Goal: Task Accomplishment & Management: Complete application form

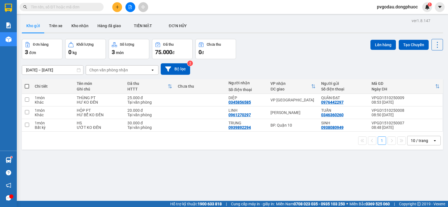
click at [130, 9] on button at bounding box center [130, 7] width 10 height 10
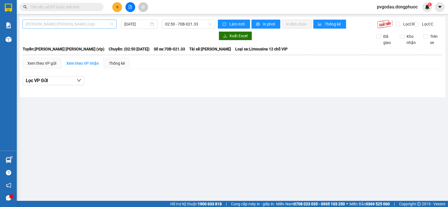
click at [73, 20] on span "Tây Ninh - [PERSON_NAME] (vip)" at bounding box center [69, 24] width 87 height 8
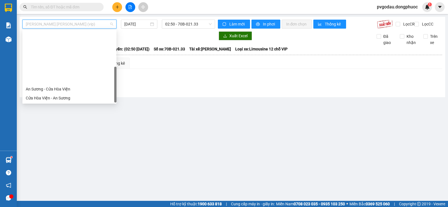
scroll to position [63, 0]
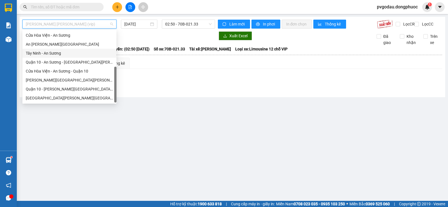
click at [61, 48] on div "An [PERSON_NAME][GEOGRAPHIC_DATA]" at bounding box center [69, 44] width 94 height 9
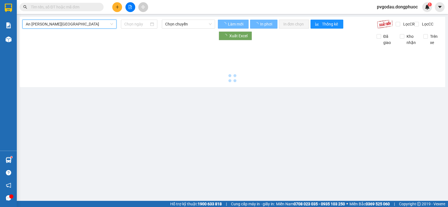
type input "[DATE]"
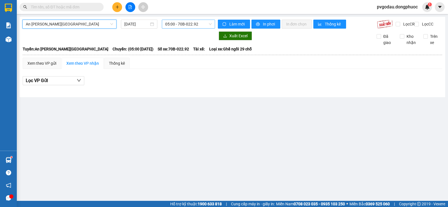
click at [187, 25] on span "05:00 - 70B-022.92" at bounding box center [188, 24] width 46 height 8
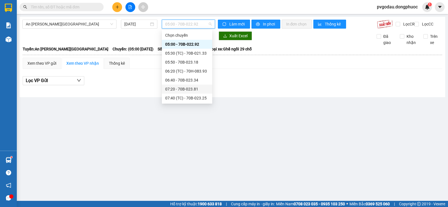
click at [187, 89] on div "07:20 - 70B-023.81" at bounding box center [187, 89] width 44 height 6
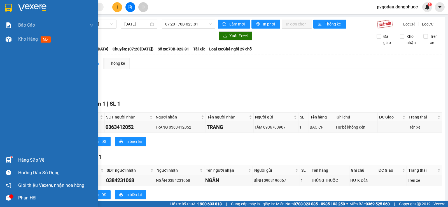
click at [6, 160] on img at bounding box center [9, 160] width 6 height 6
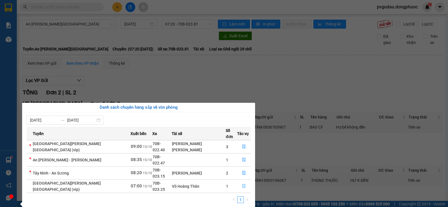
click at [242, 184] on icon "file-done" at bounding box center [243, 186] width 3 height 4
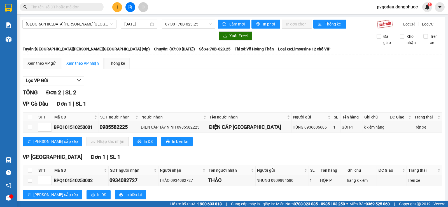
scroll to position [19, 0]
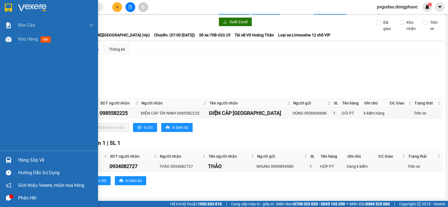
click at [3, 161] on div "Hàng sắp về" at bounding box center [49, 160] width 98 height 13
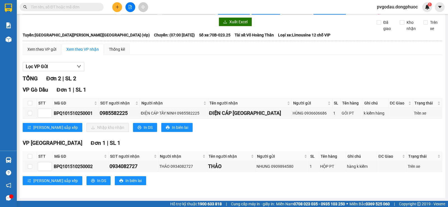
click at [346, 133] on section "Kết quả tìm kiếm ( 0 ) Bộ lọc No Data pvgodau.dongphuoc 1 Báo cáo Mẫu 1: Báo cá…" at bounding box center [224, 103] width 448 height 207
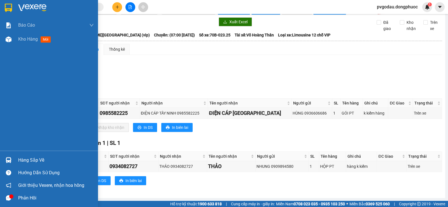
click at [9, 161] on img at bounding box center [9, 160] width 6 height 6
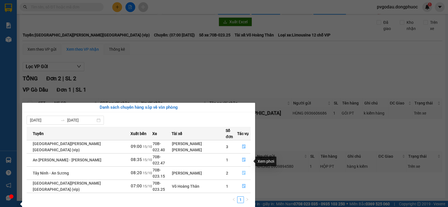
click at [242, 171] on icon "file-done" at bounding box center [244, 173] width 4 height 4
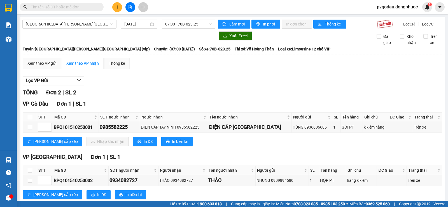
scroll to position [19, 0]
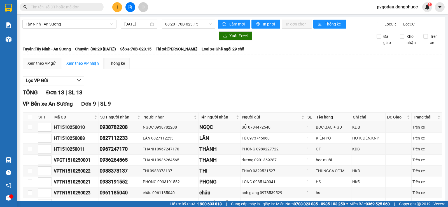
scroll to position [168, 0]
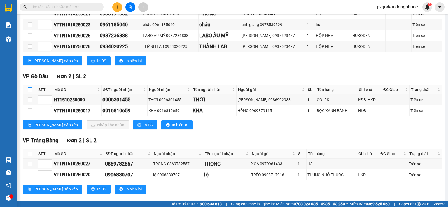
click at [30, 92] on input "checkbox" at bounding box center [30, 89] width 4 height 4
checkbox input "true"
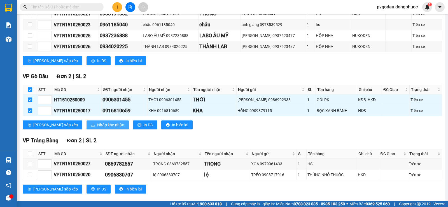
click at [91, 127] on icon "download" at bounding box center [93, 125] width 4 height 4
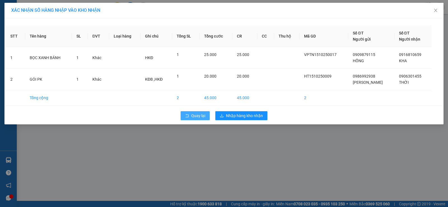
click at [198, 119] on button "Quay lại" at bounding box center [194, 115] width 29 height 9
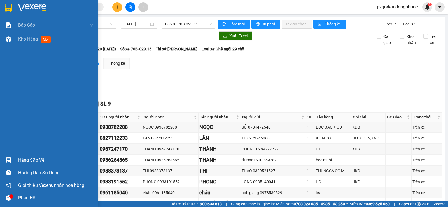
click at [15, 152] on div "Hàng sắp về Hướng dẫn sử dụng Giới thiệu Vexere, nhận hoa hồng Phản hồi" at bounding box center [49, 177] width 98 height 53
click at [17, 156] on div "Hàng sắp về" at bounding box center [49, 160] width 98 height 13
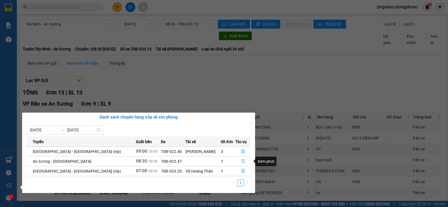
click at [241, 159] on icon "file-done" at bounding box center [243, 161] width 4 height 4
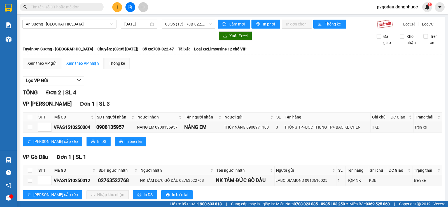
scroll to position [19, 0]
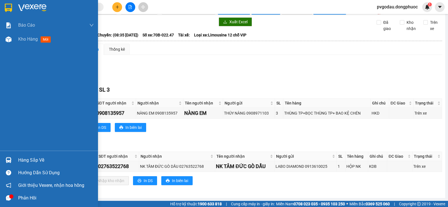
click at [9, 156] on div at bounding box center [9, 160] width 10 height 10
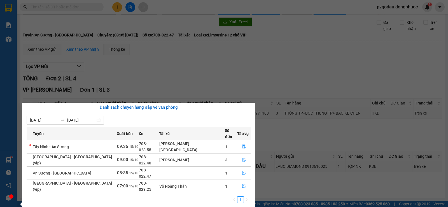
click at [155, 73] on section "Kết quả tìm kiếm ( 0 ) Bộ lọc No Data pvgodau.dongphuoc 1 Báo cáo Mẫu 1: Báo cá…" at bounding box center [224, 103] width 448 height 207
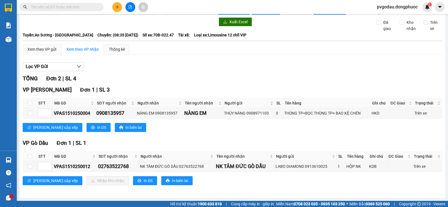
click at [86, 6] on input "text" at bounding box center [64, 7] width 66 height 6
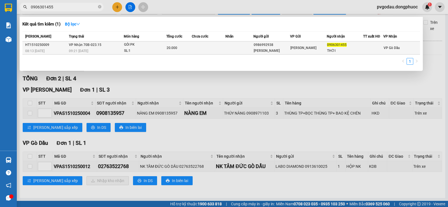
type input "0906301455"
click at [91, 48] on td "VP Nhận 70B-023.15 09:21 - 15/10" at bounding box center [95, 47] width 56 height 13
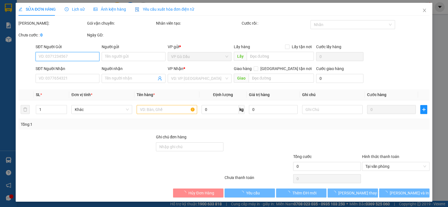
type input "0986992938"
type input "MINH NHU"
type input "0906301455"
type input "THỜI"
type input "20.000"
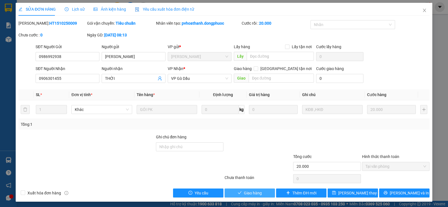
click at [235, 192] on button "Giao hàng" at bounding box center [249, 192] width 50 height 9
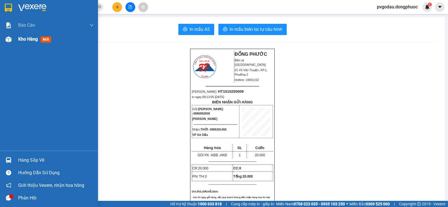
click at [11, 40] on img at bounding box center [9, 39] width 6 height 6
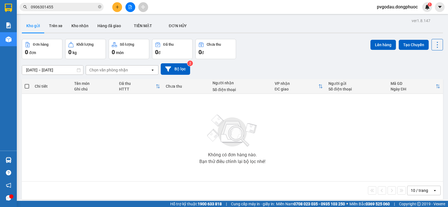
click at [116, 8] on icon "plus" at bounding box center [117, 7] width 4 height 4
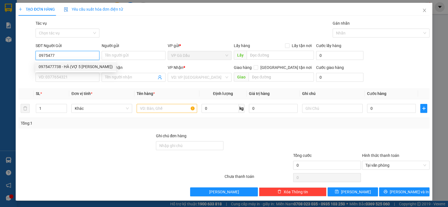
click at [74, 65] on div "0975477738 - HÀ (VỢ 5 SÉN)" at bounding box center [76, 67] width 74 height 6
type input "0975477738"
type input "HÀ (VỢ 5 SÉN)"
type input "0988818982"
type input "OANH"
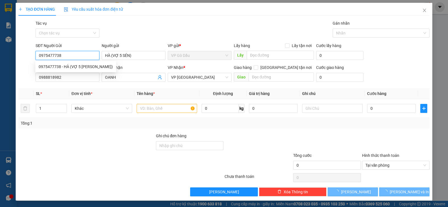
type input "20.000"
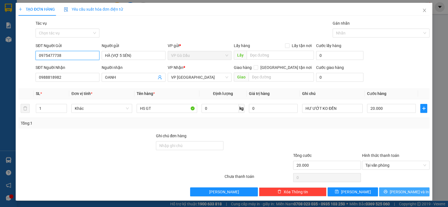
type input "0975477738"
click at [394, 193] on button "Lưu và In" at bounding box center [404, 191] width 50 height 9
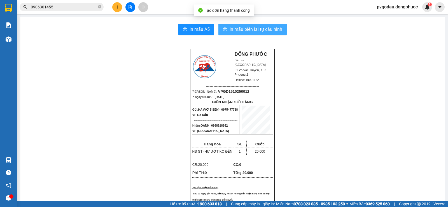
click at [252, 30] on span "In mẫu biên lai tự cấu hình" at bounding box center [255, 29] width 53 height 7
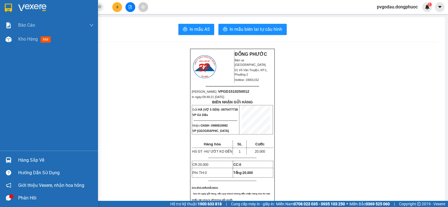
click at [21, 158] on div "Hàng sắp về" at bounding box center [56, 160] width 76 height 8
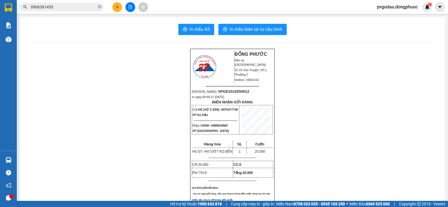
click at [72, 63] on section "Kết quả tìm kiếm ( 1 ) Bộ lọc Mã ĐH Trạng thái Món hàng Tổng cước Chưa cước Nhã…" at bounding box center [224, 103] width 448 height 207
click at [131, 7] on icon "file-add" at bounding box center [130, 7] width 4 height 4
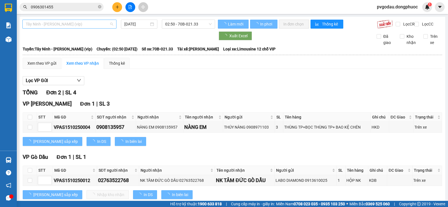
click at [74, 25] on span "Tây Ninh - Hồ Chí Minh (vip)" at bounding box center [69, 24] width 87 height 8
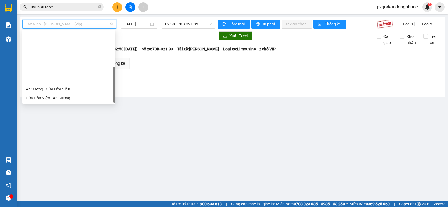
scroll to position [63, 0]
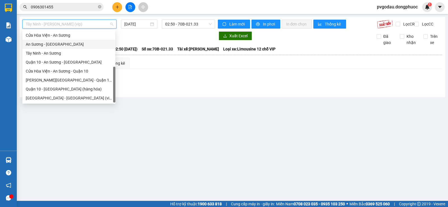
click at [50, 46] on div "An Sương - Tây Ninh" at bounding box center [69, 44] width 86 height 6
type input "15/10/2025"
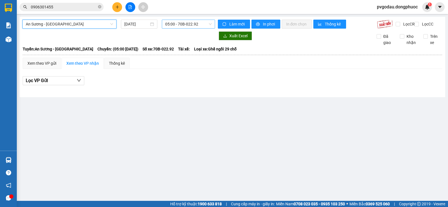
click at [184, 22] on span "05:00 - 70B-022.92" at bounding box center [188, 24] width 46 height 8
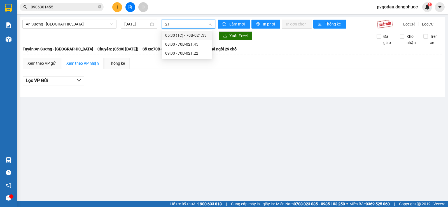
type input "214"
click at [177, 33] on div "08:00 - 70B-021.45" at bounding box center [187, 35] width 44 height 6
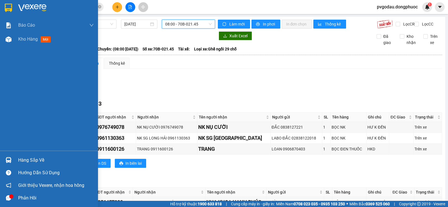
click at [13, 158] on div "Hàng sắp về" at bounding box center [49, 160] width 98 height 13
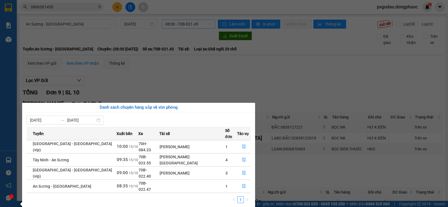
click at [135, 71] on section "Kết quả tìm kiếm ( 1 ) Bộ lọc Mã ĐH Trạng thái Món hàng Tổng cước Chưa cước Nhã…" at bounding box center [224, 103] width 448 height 207
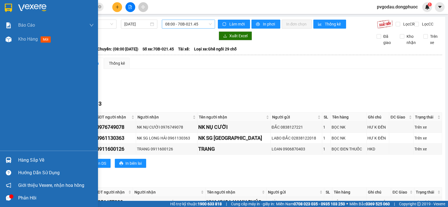
click at [26, 160] on div "Hàng sắp về" at bounding box center [56, 160] width 76 height 8
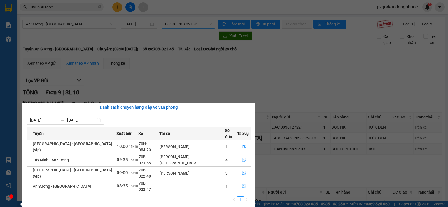
click at [242, 184] on span "file-done" at bounding box center [244, 186] width 4 height 4
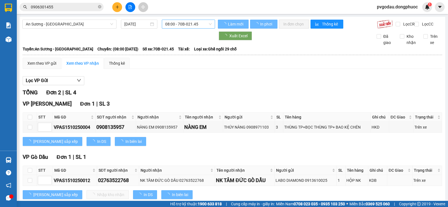
scroll to position [19, 0]
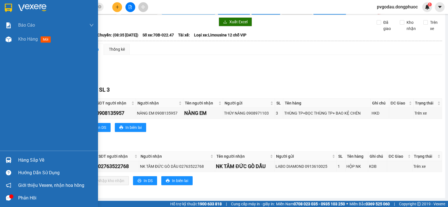
drag, startPoint x: 3, startPoint y: 2, endPoint x: 68, endPoint y: 58, distance: 86.4
click at [3, 2] on div at bounding box center [49, 9] width 98 height 18
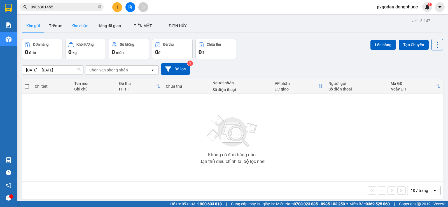
click at [81, 28] on button "Kho nhận" at bounding box center [80, 25] width 26 height 13
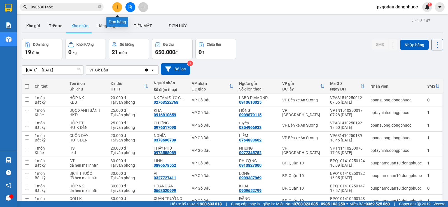
click at [130, 5] on button at bounding box center [130, 7] width 10 height 10
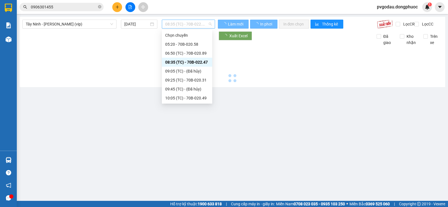
click at [201, 25] on span "08:35 (TC) - 70B-022.47" at bounding box center [188, 24] width 46 height 8
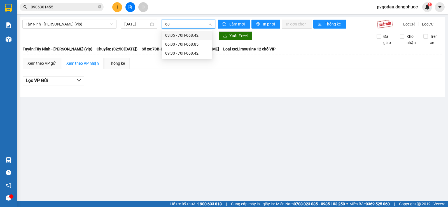
type input "684"
click at [193, 44] on div "09:30 - 70H-068.42" at bounding box center [187, 44] width 44 height 6
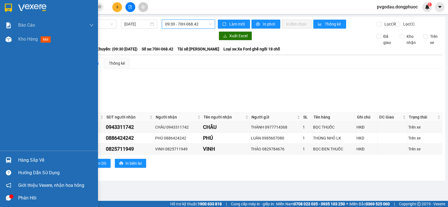
click at [12, 155] on div "Hàng sắp về" at bounding box center [49, 160] width 98 height 13
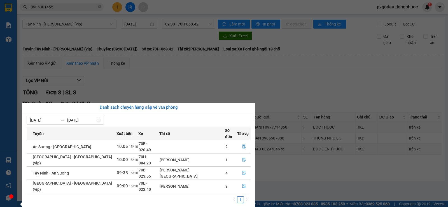
click at [242, 171] on icon "file-done" at bounding box center [244, 173] width 4 height 4
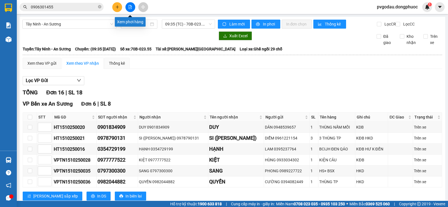
click at [131, 5] on icon "file-add" at bounding box center [130, 7] width 4 height 4
click at [61, 24] on span "Tây Ninh - An Sương" at bounding box center [69, 24] width 87 height 8
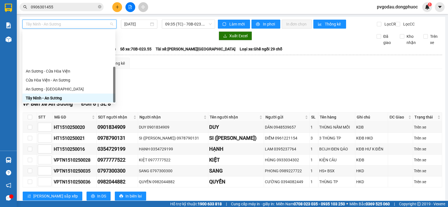
scroll to position [63, 0]
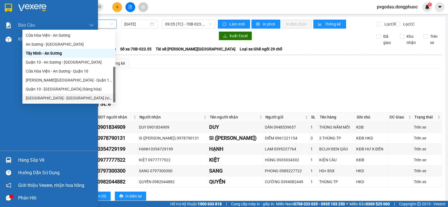
click at [7, 155] on div "Hàng sắp về" at bounding box center [49, 160] width 98 height 13
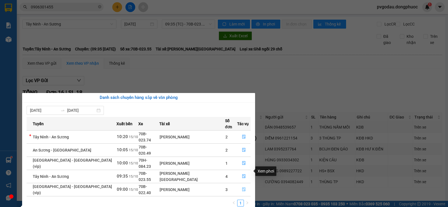
click at [239, 185] on button "button" at bounding box center [243, 189] width 13 height 9
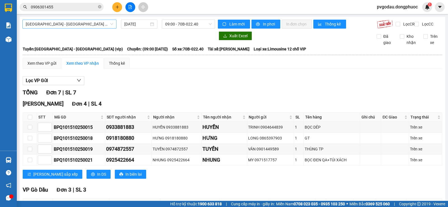
click at [104, 23] on span "Hồ Chí Minh - Tây Ninh (vip)" at bounding box center [69, 24] width 87 height 8
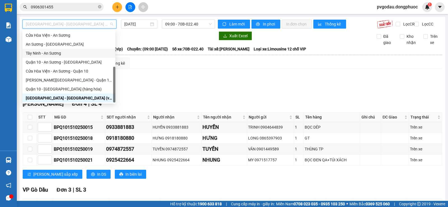
click at [55, 45] on div "An Sương - Tây Ninh" at bounding box center [69, 44] width 86 height 6
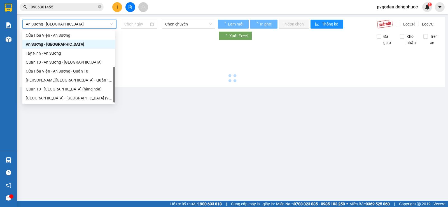
type input "15/10/2025"
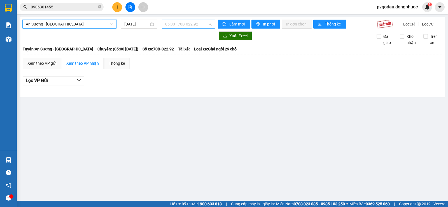
click at [187, 25] on span "05:00 - 70B-022.92" at bounding box center [188, 24] width 46 height 8
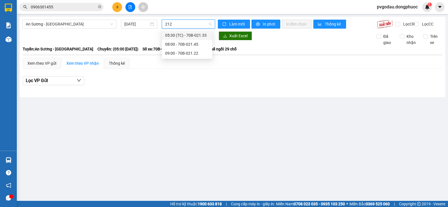
type input "2122"
click at [180, 34] on div "09:00 - 70B-021.22" at bounding box center [187, 35] width 44 height 6
click at [181, 35] on div "An Sương - Tây Ninh 15/10/2025 2122 Làm mới In phơi In đơn chọn Thống kê Lọc CR…" at bounding box center [232, 57] width 425 height 80
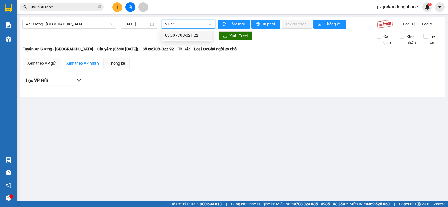
click at [181, 35] on div "An Sương - Tây Ninh 15/10/2025 2122 Làm mới In phơi In đơn chọn Thống kê Lọc CR…" at bounding box center [232, 57] width 425 height 80
click at [104, 26] on span "An Sương - Tây Ninh" at bounding box center [69, 24] width 87 height 8
click at [182, 39] on div at bounding box center [118, 35] width 192 height 9
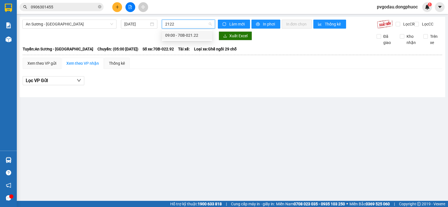
click at [182, 37] on div at bounding box center [118, 35] width 192 height 9
click at [194, 33] on div "An Sương - Tây Ninh 15/10/2025 2122 Làm mới In phơi In đơn chọn Thống kê Lọc CR…" at bounding box center [232, 57] width 425 height 80
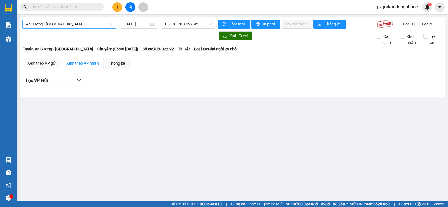
click at [110, 27] on span "An Sương - [GEOGRAPHIC_DATA]" at bounding box center [69, 24] width 87 height 8
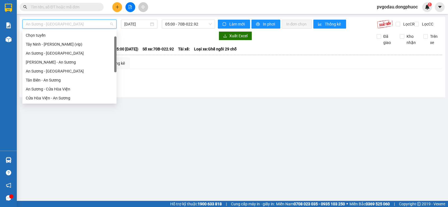
scroll to position [9, 0]
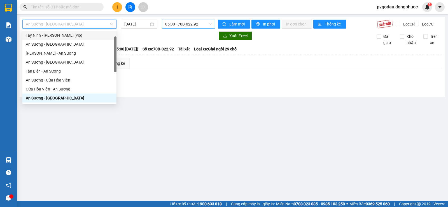
click at [203, 26] on span "05:00 - 70B-022.92" at bounding box center [188, 24] width 46 height 8
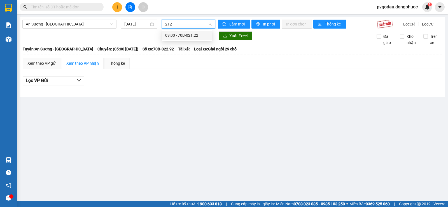
type input "2122"
click at [195, 36] on div "09:00 - 70B-021.22" at bounding box center [187, 35] width 44 height 6
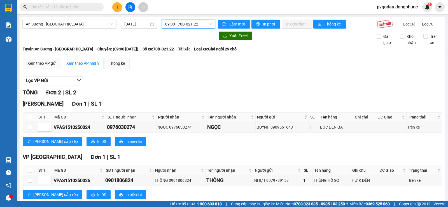
scroll to position [19, 0]
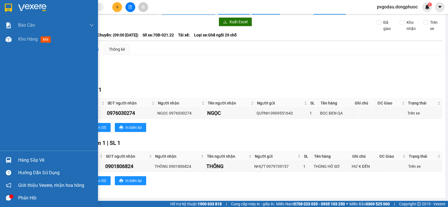
drag, startPoint x: 5, startPoint y: 157, endPoint x: 8, endPoint y: 159, distance: 3.1
click at [6, 157] on img at bounding box center [9, 160] width 6 height 6
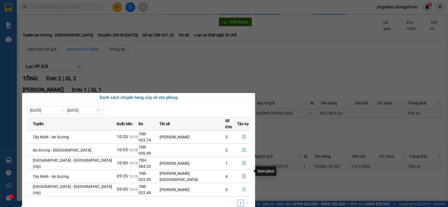
click at [242, 187] on icon "file-done" at bounding box center [244, 189] width 4 height 4
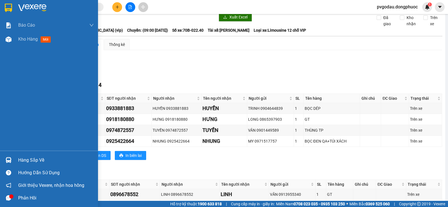
click at [13, 162] on div "Hàng sắp về" at bounding box center [49, 160] width 98 height 13
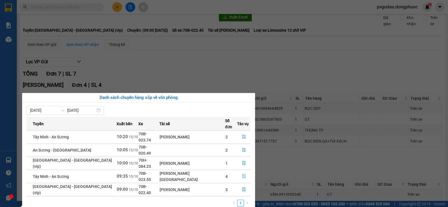
click at [244, 172] on button "button" at bounding box center [243, 176] width 13 height 9
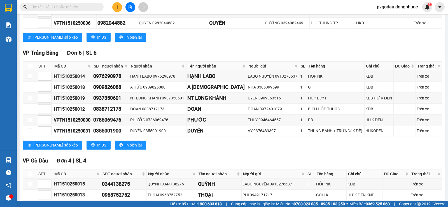
scroll to position [214, 0]
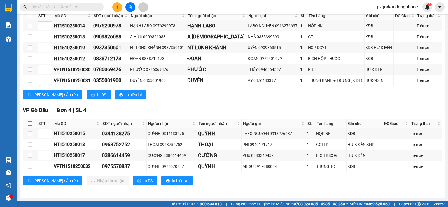
click at [29, 125] on input "checkbox" at bounding box center [30, 123] width 4 height 4
checkbox input "true"
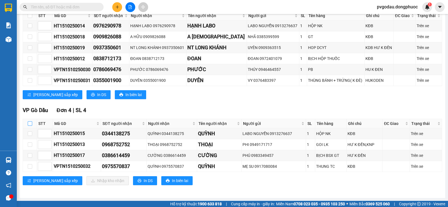
checkbox input "true"
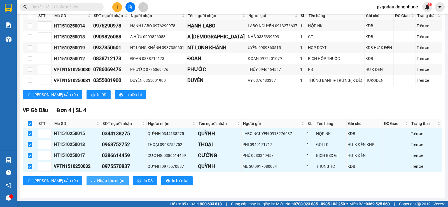
click at [86, 180] on button "Nhập kho nhận" at bounding box center [107, 180] width 42 height 9
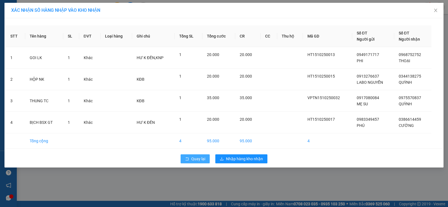
click at [189, 160] on button "Quay lại" at bounding box center [194, 158] width 29 height 9
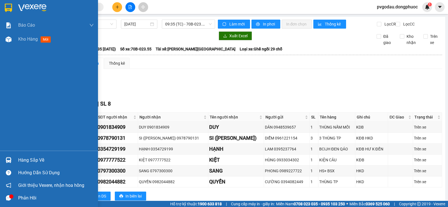
click at [22, 157] on div "Hàng sắp về" at bounding box center [56, 160] width 76 height 8
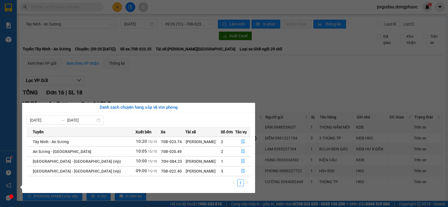
click at [165, 70] on section "Kết quả tìm kiếm ( 0 ) Bộ lọc No Data pvgodau.dongphuoc 1 Báo cáo Mẫu 1: Báo cá…" at bounding box center [224, 103] width 448 height 207
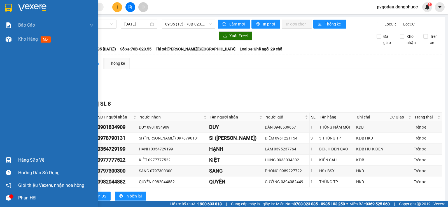
click at [24, 157] on div "Hàng sắp về" at bounding box center [56, 160] width 76 height 8
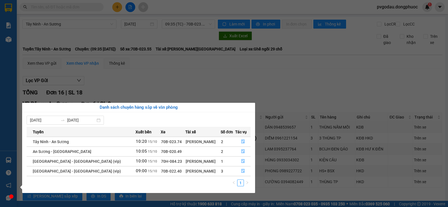
click at [185, 77] on section "Kết quả tìm kiếm ( 0 ) Bộ lọc No Data pvgodau.dongphuoc 1 Báo cáo Mẫu 1: Báo cá…" at bounding box center [224, 103] width 448 height 207
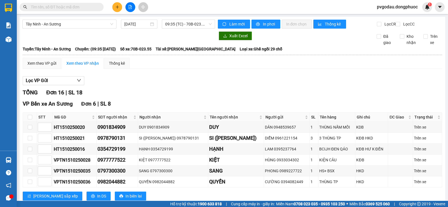
click at [91, 27] on span "Tây Ninh - An Sương" at bounding box center [69, 24] width 87 height 8
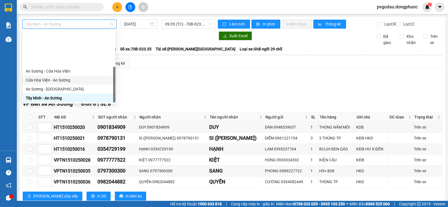
scroll to position [63, 0]
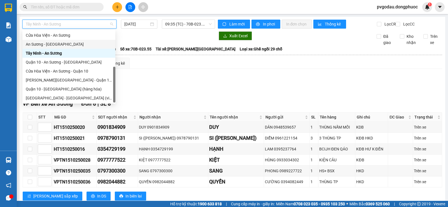
click at [57, 43] on div "An Sương - Tây Ninh" at bounding box center [69, 44] width 86 height 6
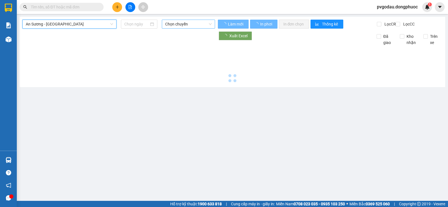
type input "15/10/2025"
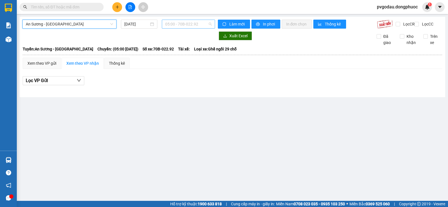
click at [191, 24] on span "05:00 - 70B-022.92" at bounding box center [188, 24] width 46 height 8
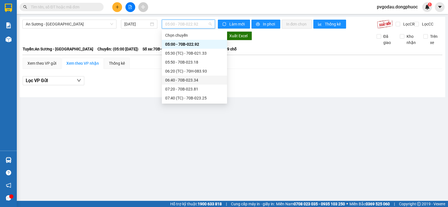
click at [201, 81] on div "06:40 - 70B-023.34" at bounding box center [194, 80] width 58 height 6
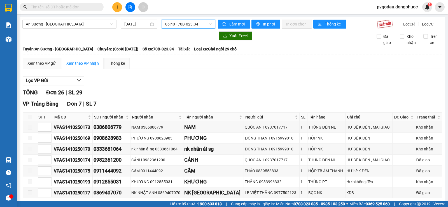
click at [181, 29] on div "An Sương - Tây Ninh 15/10/2025 06:40 06:40 - 70B-023.34" at bounding box center [118, 24] width 192 height 9
click at [183, 24] on span "06:40 - 70B-023.34" at bounding box center [188, 24] width 46 height 8
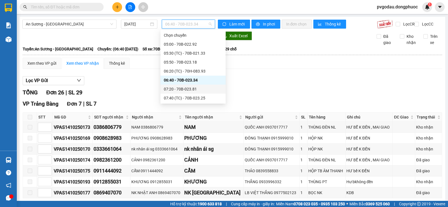
click at [192, 85] on div "07:20 - 70B-023.81" at bounding box center [192, 88] width 65 height 9
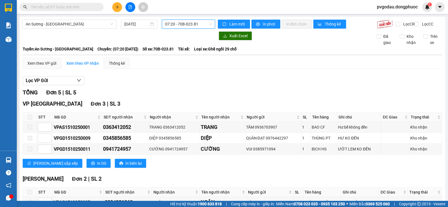
click at [198, 24] on span "07:20 - 70B-023.81" at bounding box center [188, 24] width 46 height 8
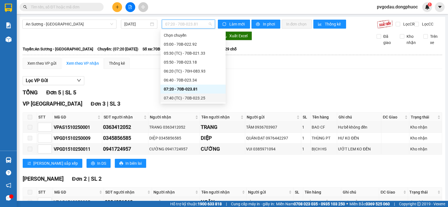
click at [197, 98] on div "07:40 (TC) - 70B-023.25" at bounding box center [193, 98] width 58 height 6
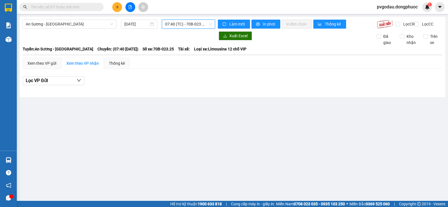
click at [198, 25] on span "07:40 (TC) - 70B-023.25" at bounding box center [188, 24] width 46 height 8
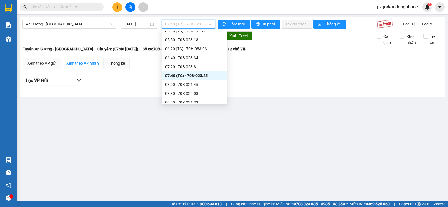
scroll to position [34, 0]
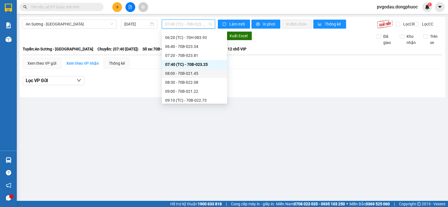
click at [205, 75] on div "08:00 - 70B-021.45" at bounding box center [194, 73] width 58 height 6
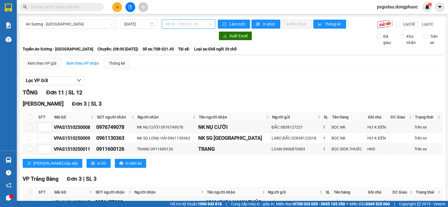
click at [186, 23] on span "08:00 - 70B-021.45" at bounding box center [188, 24] width 46 height 8
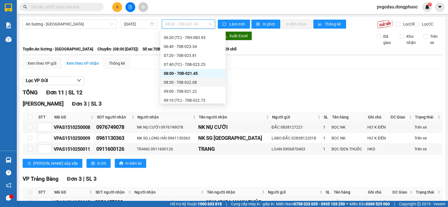
click at [200, 83] on div "08:30 - 70B-022.08" at bounding box center [193, 82] width 58 height 6
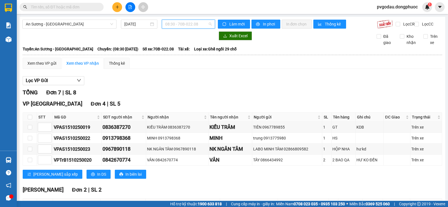
click at [193, 24] on span "08:30 - 70B-022.08" at bounding box center [188, 24] width 46 height 8
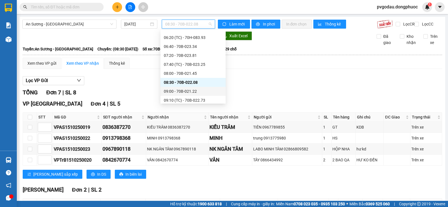
click at [189, 91] on div "09:00 - 70B-021.22" at bounding box center [193, 91] width 58 height 6
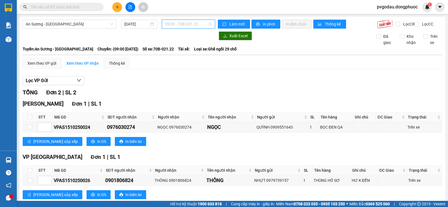
click at [194, 27] on span "09:00 - 70B-021.22" at bounding box center [188, 24] width 46 height 8
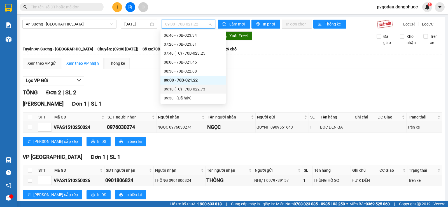
scroll to position [56, 0]
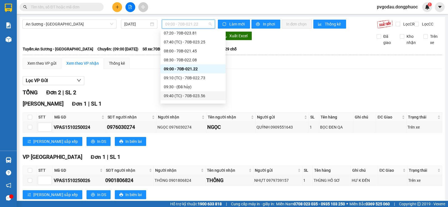
click at [211, 96] on div "09:40 (TC) - 70B-023.56" at bounding box center [193, 96] width 58 height 6
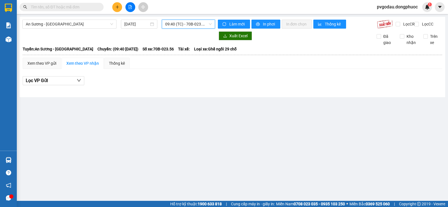
click at [196, 29] on div "An Sương - Tây Ninh 15/10/2025 09:40 09:40 (TC) - 70B-023.56" at bounding box center [118, 24] width 192 height 9
click at [192, 22] on span "09:40 (TC) - 70B-023.56" at bounding box center [188, 24] width 46 height 8
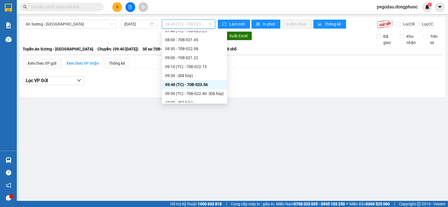
scroll to position [78, 0]
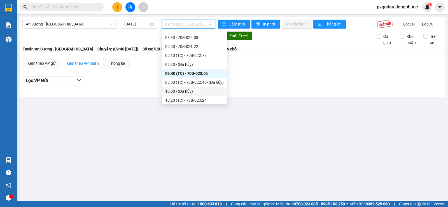
click at [211, 96] on div "10:20 (TC) - 70B-023.24" at bounding box center [194, 100] width 65 height 9
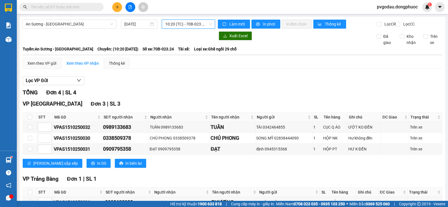
click at [17, 4] on div at bounding box center [54, 7] width 109 height 8
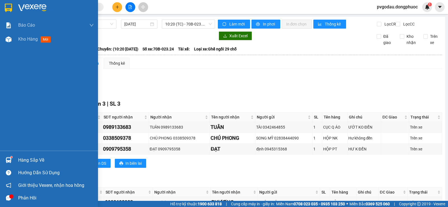
click at [12, 8] on img at bounding box center [8, 8] width 7 height 8
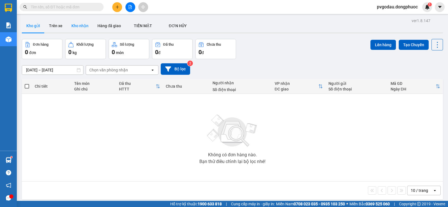
click at [79, 27] on button "Kho nhận" at bounding box center [80, 25] width 26 height 13
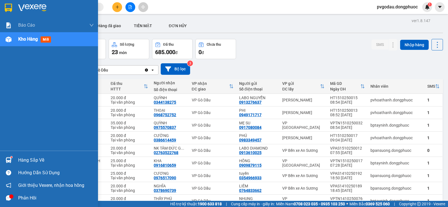
click at [9, 155] on div "Hàng sắp về" at bounding box center [49, 160] width 98 height 13
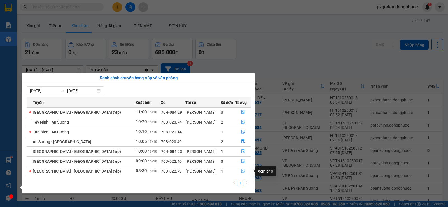
click at [241, 173] on span "file-done" at bounding box center [243, 171] width 4 height 4
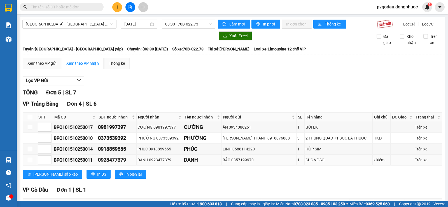
scroll to position [51, 0]
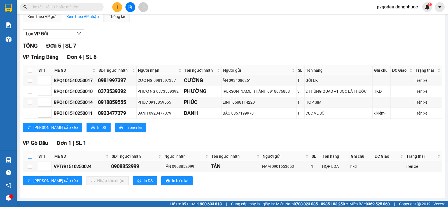
click at [32, 156] on th at bounding box center [30, 156] width 14 height 9
click at [30, 157] on input "checkbox" at bounding box center [30, 156] width 4 height 4
checkbox input "true"
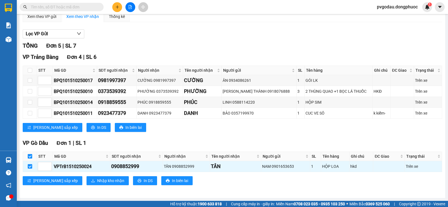
checkbox input "true"
click at [97, 182] on span "Nhập kho nhận" at bounding box center [110, 180] width 27 height 6
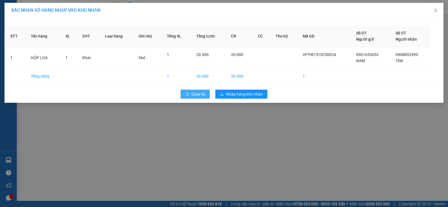
click at [200, 90] on button "Quay lại" at bounding box center [194, 94] width 29 height 9
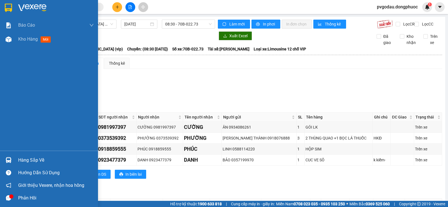
click at [14, 10] on div at bounding box center [49, 9] width 98 height 18
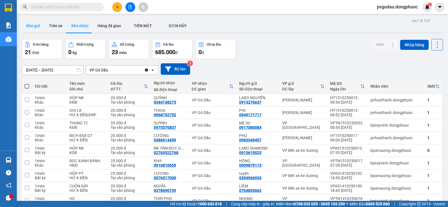
click at [33, 25] on button "Kho gửi" at bounding box center [33, 25] width 23 height 13
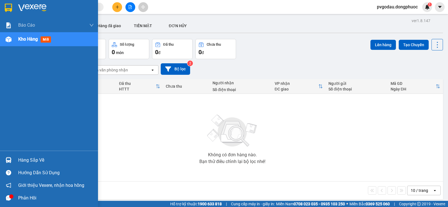
click at [11, 4] on img at bounding box center [8, 8] width 7 height 8
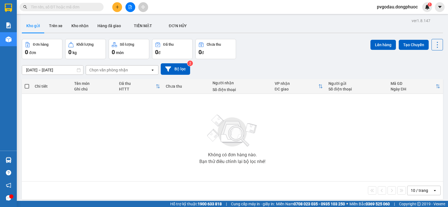
click at [79, 5] on input "text" at bounding box center [64, 7] width 66 height 6
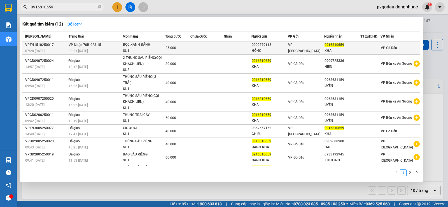
type input "0916810659"
click at [109, 50] on div "09:21 - 15/10" at bounding box center [96, 51] width 54 height 6
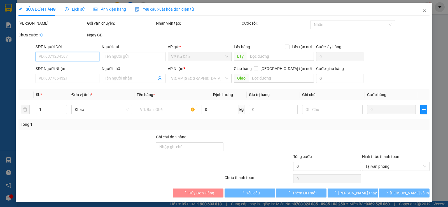
type input "0909879115"
type input "HỒNG"
type input "0916810659"
type input "KHA"
type input "25.000"
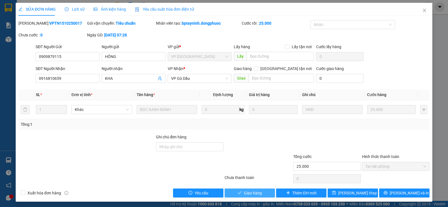
click at [247, 194] on span "Giao hàng" at bounding box center [253, 193] width 18 height 6
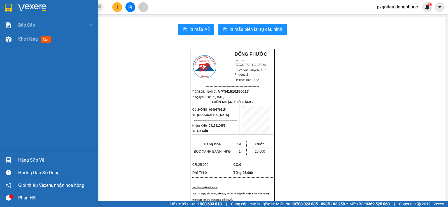
click at [18, 157] on div "Hàng sắp về" at bounding box center [49, 160] width 98 height 13
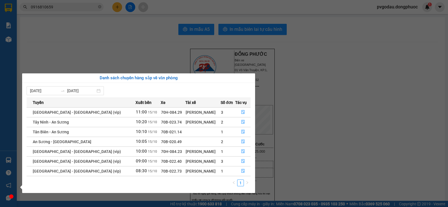
click at [74, 32] on section "Kết quả tìm kiếm ( 12 ) Bộ lọc Mã ĐH Trạng thái Món hàng Tổng cước Chưa cước Nh…" at bounding box center [224, 103] width 448 height 207
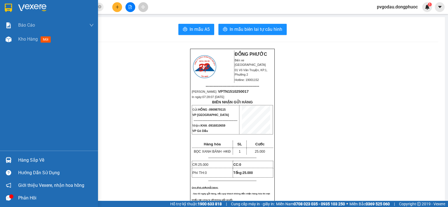
click at [25, 154] on div "Hàng sắp về" at bounding box center [49, 160] width 98 height 13
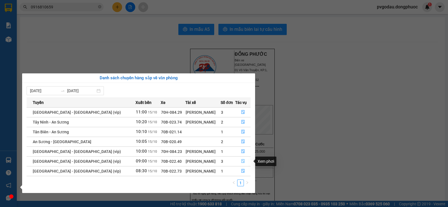
click at [241, 161] on icon "file-done" at bounding box center [243, 161] width 4 height 4
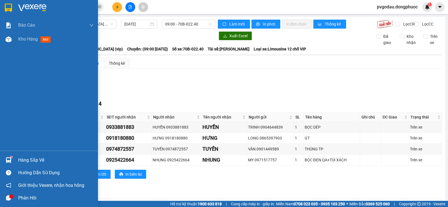
click at [17, 159] on div "Hàng sắp về" at bounding box center [49, 160] width 98 height 13
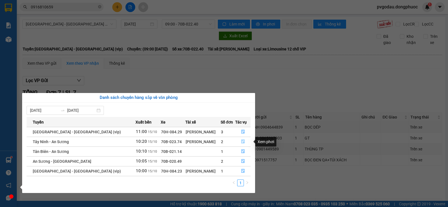
click at [241, 142] on icon "file-done" at bounding box center [243, 141] width 4 height 4
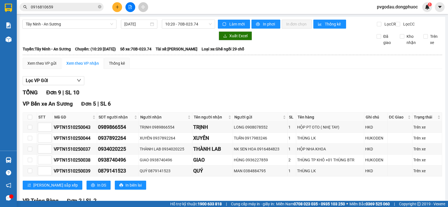
scroll to position [137, 0]
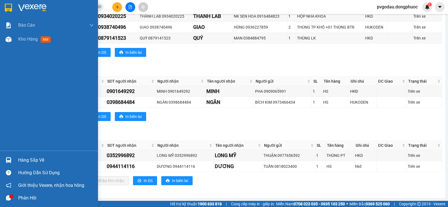
click at [32, 161] on div "Hàng sắp về" at bounding box center [56, 160] width 76 height 8
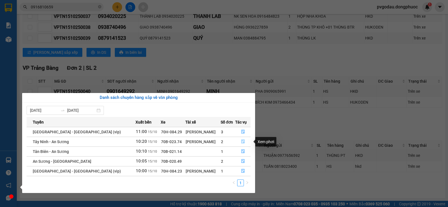
click at [243, 143] on button "button" at bounding box center [242, 141] width 15 height 9
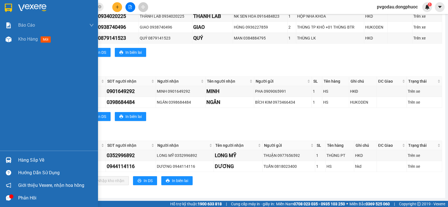
click at [7, 158] on img at bounding box center [9, 160] width 6 height 6
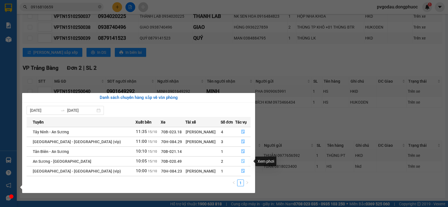
click at [238, 159] on button "button" at bounding box center [242, 161] width 15 height 9
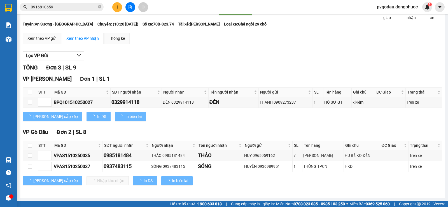
scroll to position [30, 0]
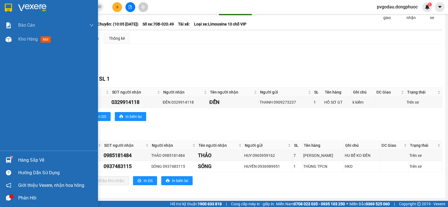
click at [18, 159] on div "Hàng sắp về" at bounding box center [49, 160] width 98 height 13
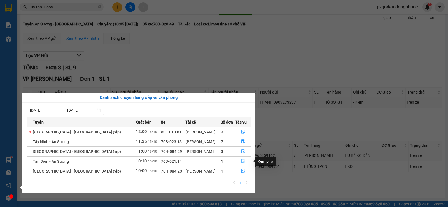
click at [241, 161] on icon "file-done" at bounding box center [242, 161] width 3 height 4
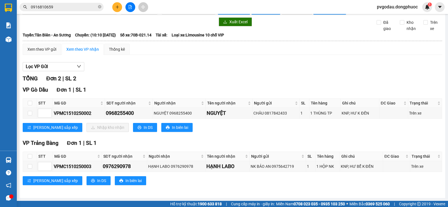
scroll to position [19, 0]
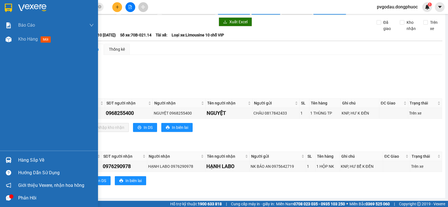
click at [12, 159] on div at bounding box center [9, 160] width 10 height 10
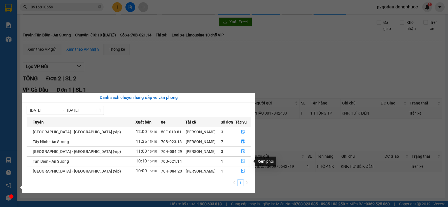
click at [238, 161] on button "button" at bounding box center [242, 161] width 15 height 9
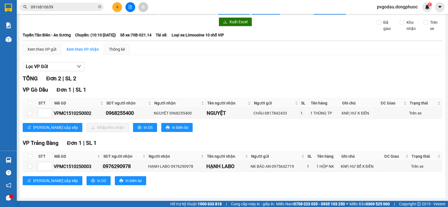
click at [133, 7] on button at bounding box center [130, 7] width 10 height 10
click at [128, 8] on button at bounding box center [130, 7] width 10 height 10
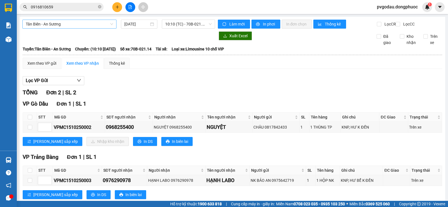
click at [95, 23] on span "Tân Biên - An Sương" at bounding box center [69, 24] width 87 height 8
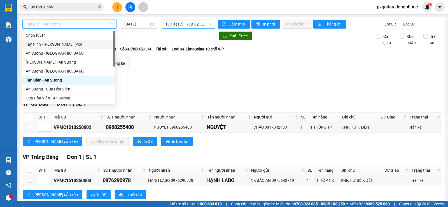
click at [190, 23] on span "10:10 (TC) - 70B-021.14" at bounding box center [188, 24] width 46 height 8
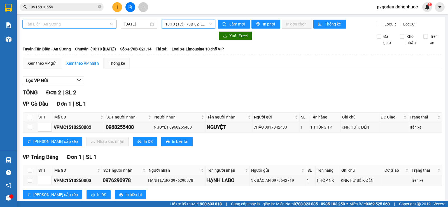
click at [75, 25] on span "Tân Biên - An Sương" at bounding box center [69, 24] width 87 height 8
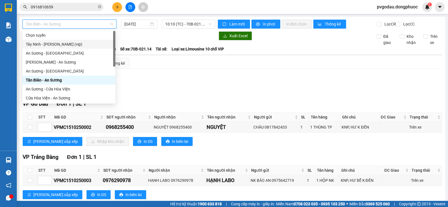
click at [67, 43] on div "Tây Ninh - Hồ Chí Minh (vip)" at bounding box center [69, 44] width 86 height 6
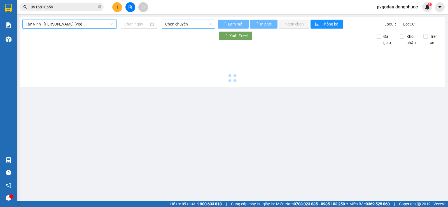
type input "15/10/2025"
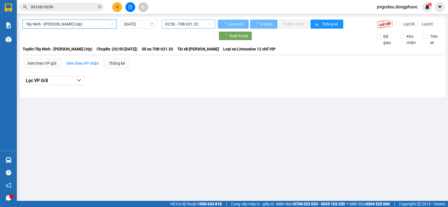
click at [185, 21] on span "02:50 - 70B-021.33" at bounding box center [188, 24] width 46 height 8
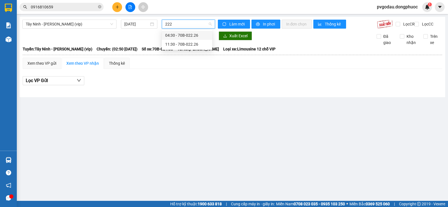
type input "2226"
click at [194, 46] on div "11:30 - 70B-022.26" at bounding box center [187, 44] width 44 height 6
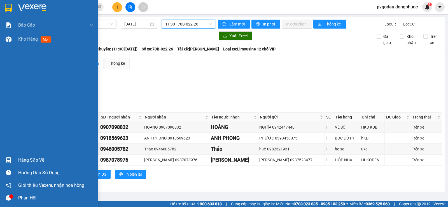
click at [27, 161] on div "Hàng sắp về" at bounding box center [56, 160] width 76 height 8
click at [5, 161] on div "Báo cáo Mẫu 1: Báo cáo dòng tiền theo nhân viên Mẫu 1: Báo cáo dòng tiền theo n…" at bounding box center [49, 103] width 98 height 207
click at [6, 161] on img at bounding box center [9, 160] width 6 height 6
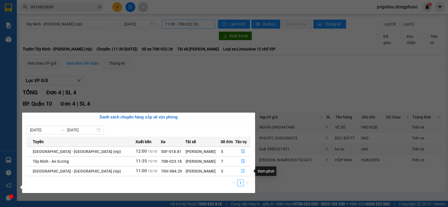
click at [243, 169] on button "button" at bounding box center [242, 170] width 15 height 9
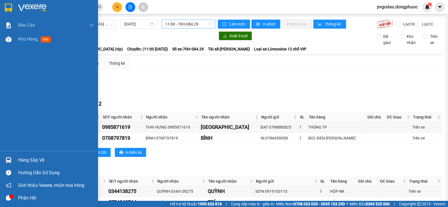
click at [10, 156] on div at bounding box center [9, 160] width 10 height 10
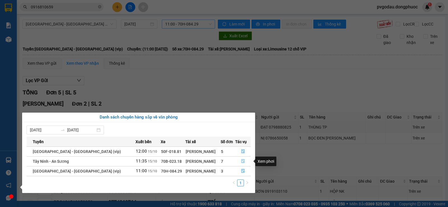
click at [239, 158] on button "button" at bounding box center [242, 161] width 15 height 9
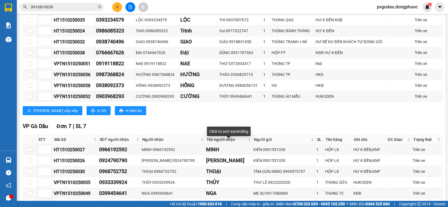
scroll to position [246, 0]
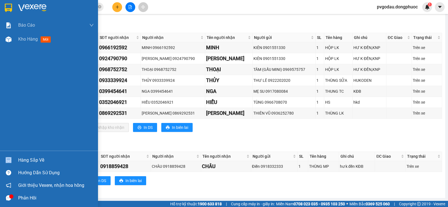
click at [18, 156] on div "Hàng sắp về" at bounding box center [49, 160] width 98 height 13
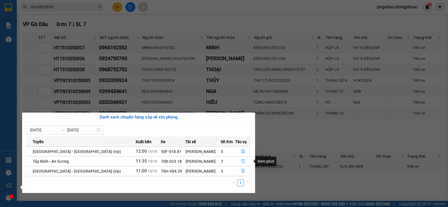
click at [242, 163] on icon "file-done" at bounding box center [242, 161] width 3 height 4
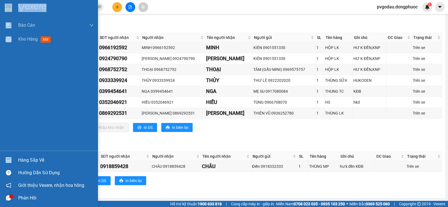
click at [20, 6] on img at bounding box center [32, 8] width 28 height 8
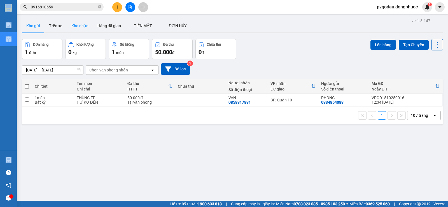
click at [81, 25] on button "Kho nhận" at bounding box center [80, 25] width 26 height 13
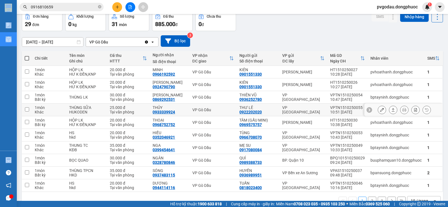
scroll to position [42, 0]
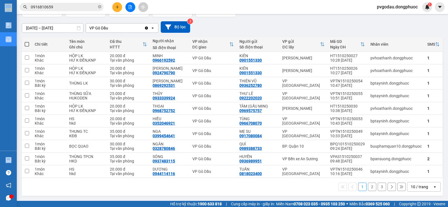
click at [368, 187] on button "2" at bounding box center [372, 186] width 8 height 8
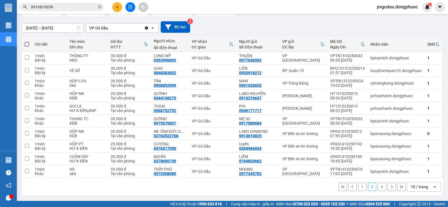
click at [359, 185] on button "1" at bounding box center [362, 186] width 8 height 8
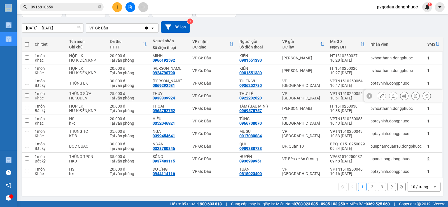
scroll to position [0, 0]
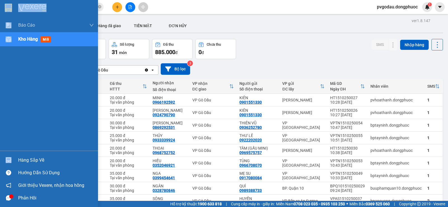
click at [4, 157] on div at bounding box center [9, 160] width 10 height 10
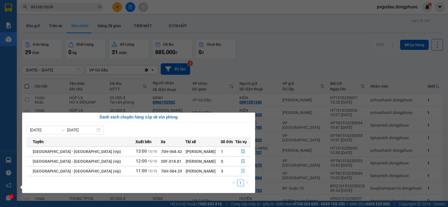
click at [243, 171] on icon "file-done" at bounding box center [243, 171] width 4 height 4
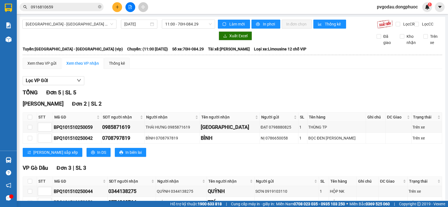
scroll to position [51, 0]
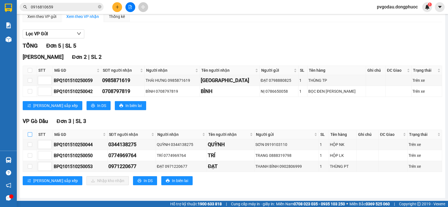
click at [28, 133] on input "checkbox" at bounding box center [30, 134] width 4 height 4
checkbox input "true"
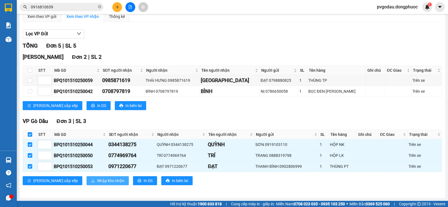
click at [97, 181] on span "Nhập kho nhận" at bounding box center [110, 180] width 27 height 6
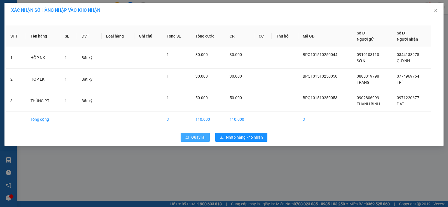
click at [194, 137] on span "Quay lại" at bounding box center [198, 137] width 14 height 6
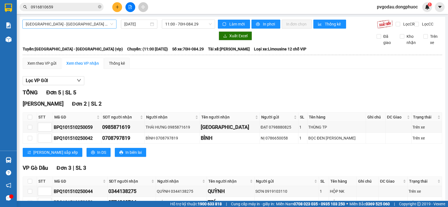
click at [100, 23] on span "Hồ Chí Minh - Tây Ninh (vip)" at bounding box center [69, 24] width 87 height 8
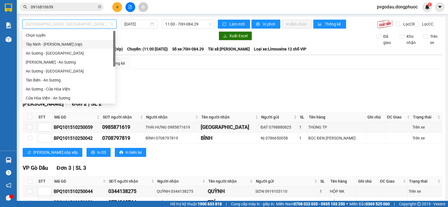
click at [74, 47] on div "Tây Ninh - Hồ Chí Minh (vip)" at bounding box center [69, 44] width 86 height 6
type input "15/10/2025"
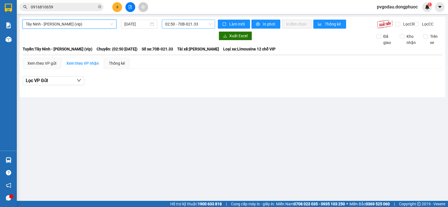
click at [197, 26] on span "02:50 - 70B-021.33" at bounding box center [188, 24] width 46 height 8
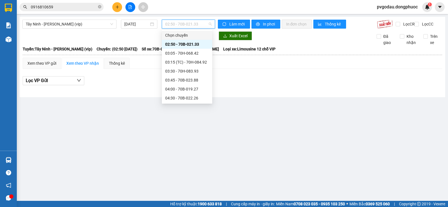
type input "8"
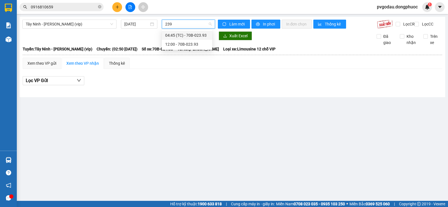
type input "2393"
click at [196, 46] on div "12:00 - 70B-023.93" at bounding box center [187, 44] width 44 height 6
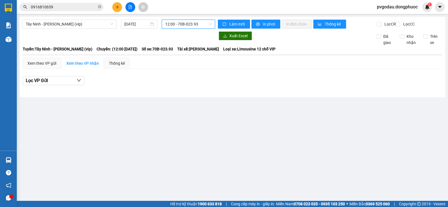
click at [199, 25] on span "12:00 - 70B-023.93" at bounding box center [188, 24] width 46 height 8
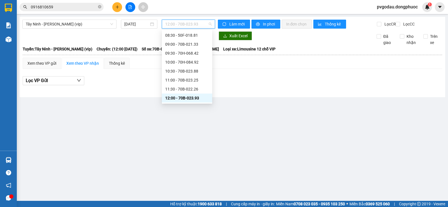
scroll to position [154, 0]
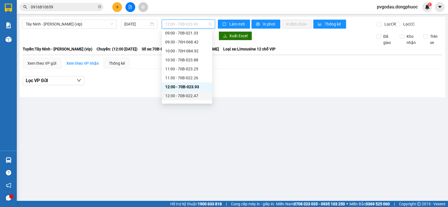
click at [198, 96] on div "12:30 - 70B-022.47" at bounding box center [187, 96] width 44 height 6
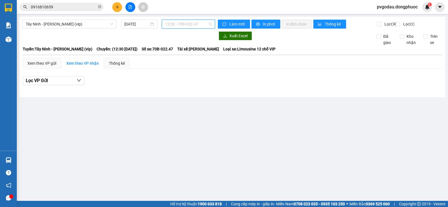
click at [193, 24] on span "12:30 - 70B-022.47" at bounding box center [188, 24] width 46 height 8
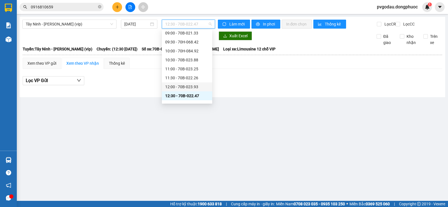
click at [201, 87] on div "12:00 - 70B-023.93" at bounding box center [187, 87] width 44 height 6
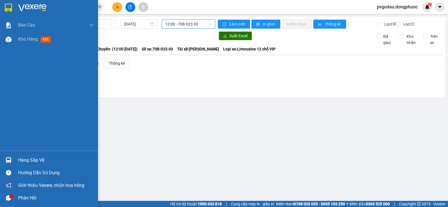
click at [18, 159] on div "Hàng sắp về" at bounding box center [56, 160] width 76 height 8
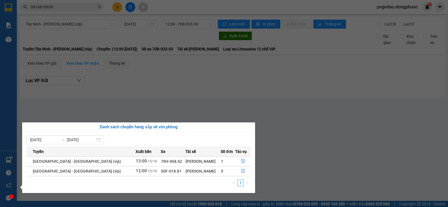
drag, startPoint x: 279, startPoint y: 110, endPoint x: 203, endPoint y: 89, distance: 78.2
click at [279, 110] on section "Kết quả tìm kiếm ( 12 ) Bộ lọc Mã ĐH Trạng thái Món hàng Tổng cước Chưa cước Nh…" at bounding box center [224, 103] width 448 height 207
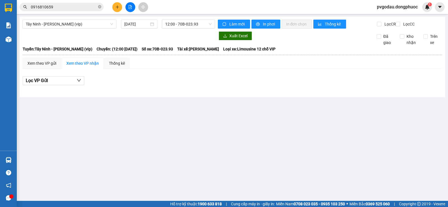
click at [121, 9] on button at bounding box center [117, 7] width 10 height 10
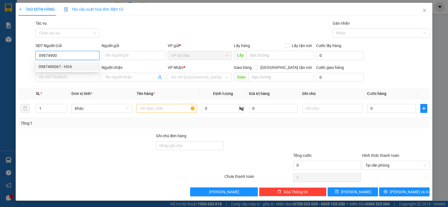
click at [51, 65] on div "0987490067 - HOA" at bounding box center [67, 67] width 57 height 6
type input "0987490067"
type input "HOA"
type input "0707364309"
type input "NGUYỄN"
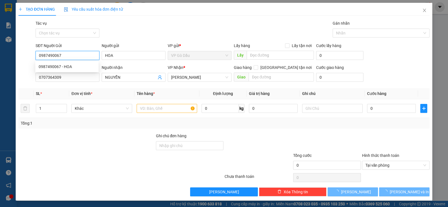
type input "60.000"
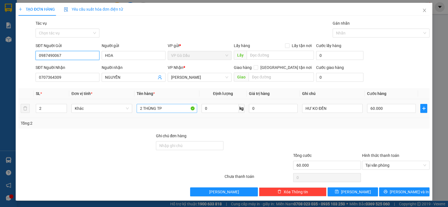
type input "0987490067"
click at [175, 110] on input "2 THÙNG TP" at bounding box center [167, 108] width 60 height 9
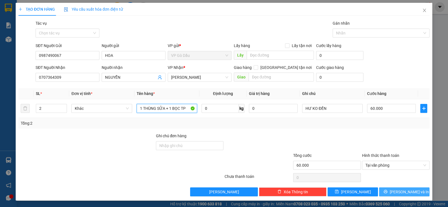
type input "1 THÙNG SỮA + 1 BỌC TP"
click at [403, 187] on button "Lưu và In" at bounding box center [404, 191] width 50 height 9
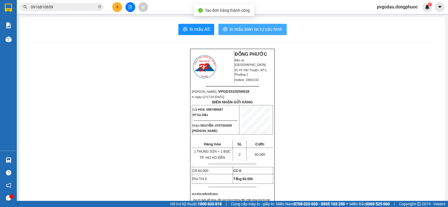
click at [265, 30] on span "In mẫu biên lai tự cấu hình" at bounding box center [255, 29] width 53 height 7
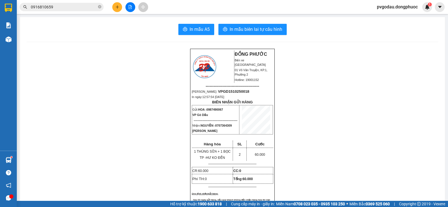
click at [75, 8] on input "0916810659" at bounding box center [64, 7] width 66 height 6
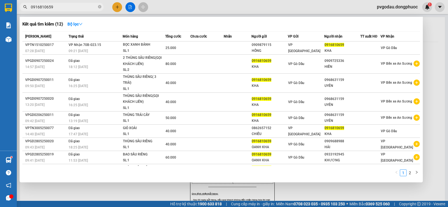
click at [75, 8] on input "0916810659" at bounding box center [64, 7] width 66 height 6
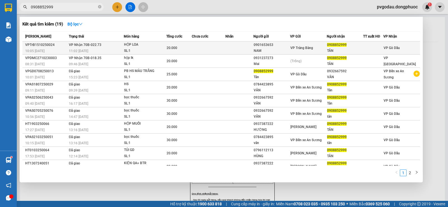
type input "0908852999"
click at [106, 49] on div "11:02 - 15/10" at bounding box center [96, 51] width 55 height 6
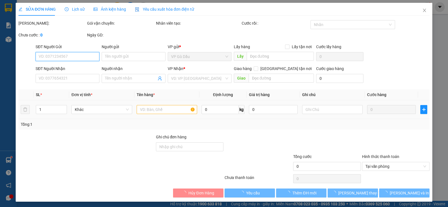
type input "0901653653"
type input "NAM"
type input "0908852999"
type input "TÂN"
type input "20.000"
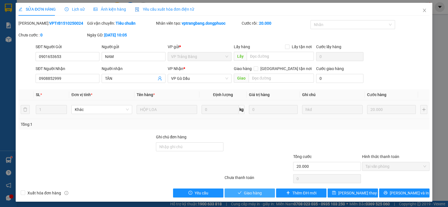
click at [255, 194] on span "Giao hàng" at bounding box center [253, 193] width 18 height 6
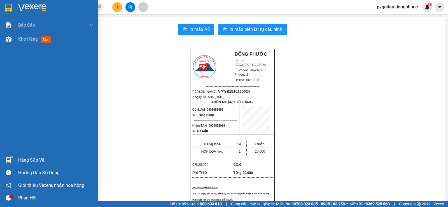
click at [29, 162] on div "Hàng sắp về" at bounding box center [56, 160] width 76 height 8
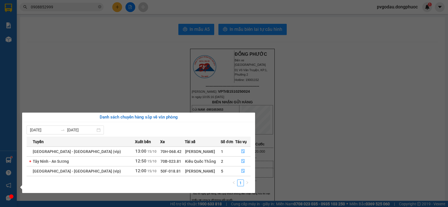
click at [87, 5] on section "Kết quả tìm kiếm ( 19 ) Bộ lọc Mã ĐH Trạng thái Món hàng Tổng cước Chưa cước Nh…" at bounding box center [224, 103] width 448 height 207
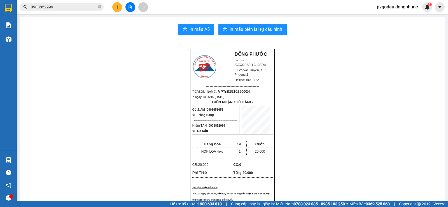
click at [87, 5] on input "0908852999" at bounding box center [64, 7] width 66 height 6
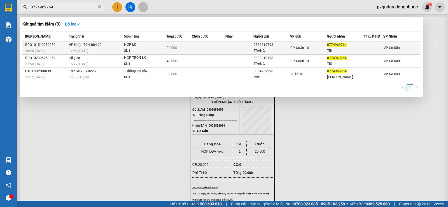
type input "0774969764"
click at [103, 43] on td "VP Nhận 70H-084.29 12:55 - 15/10" at bounding box center [95, 47] width 56 height 13
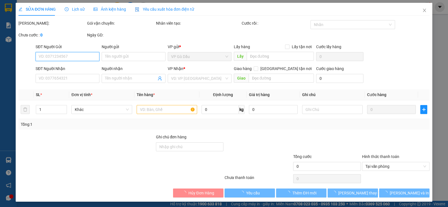
type input "0888319798"
type input "TRANG"
type input "0774969764"
type input "TRÍ"
type input "30.000"
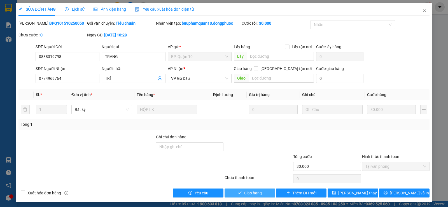
click at [231, 192] on button "Giao hàng" at bounding box center [249, 192] width 50 height 9
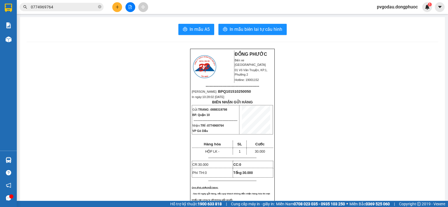
click at [98, 6] on icon "close-circle" at bounding box center [99, 6] width 3 height 3
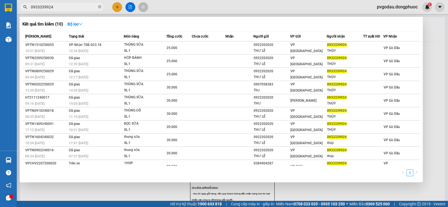
type input "0933339924"
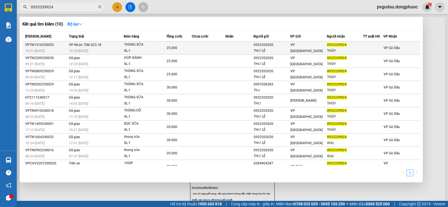
click at [111, 45] on td "VP Nhận 70B-023.18 12:34 - 15/10" at bounding box center [95, 47] width 56 height 13
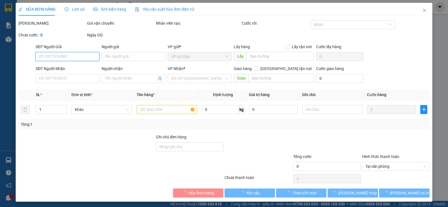
type input "0922202020"
type input "THƯ LÊ"
type input "0933339924"
type input "THỦY"
type input "25.000"
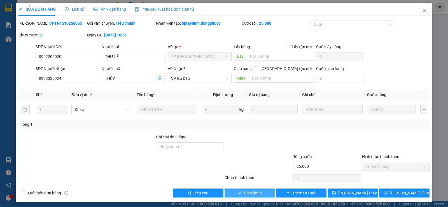
click at [253, 192] on span "Giao hàng" at bounding box center [253, 193] width 18 height 6
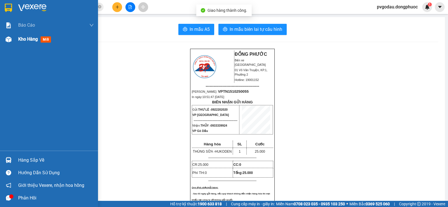
click at [16, 39] on div "Kho hàng mới" at bounding box center [49, 39] width 98 height 14
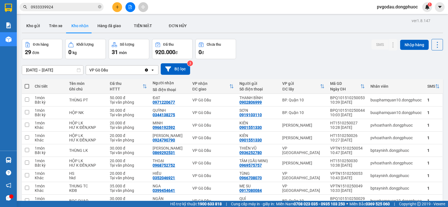
click at [95, 3] on span "0933339924" at bounding box center [62, 7] width 84 height 8
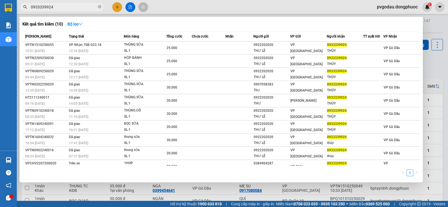
click at [94, 7] on input "0933339924" at bounding box center [64, 7] width 66 height 6
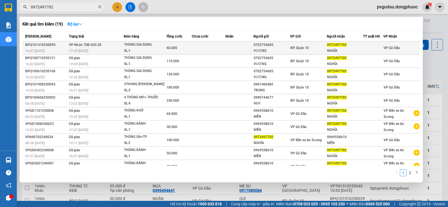
type input "0972497702"
click at [126, 47] on div "THÙNG GIA DỤNG" at bounding box center [145, 45] width 42 height 6
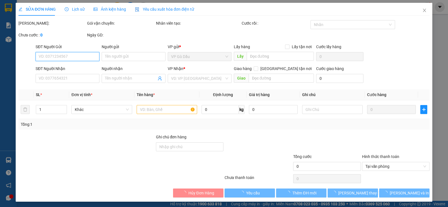
type input "0702754605"
type input "VƯƠNG"
type input "0972497702"
type input "NGHĨA"
type input "60.000"
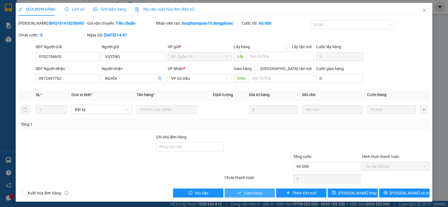
click at [250, 194] on span "Giao hàng" at bounding box center [253, 193] width 18 height 6
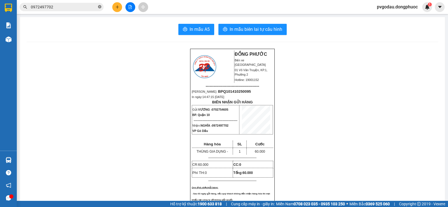
click at [100, 8] on icon "close-circle" at bounding box center [99, 6] width 3 height 3
click at [92, 11] on span at bounding box center [62, 7] width 84 height 8
click at [81, 7] on input "text" at bounding box center [64, 7] width 66 height 6
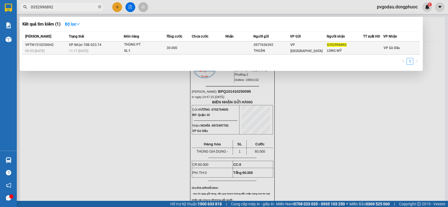
type input "0352996892"
click at [137, 46] on div "THÙNG PT" at bounding box center [145, 45] width 42 height 6
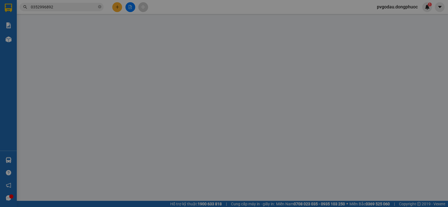
type input "0977656592"
type input "THUẬN"
type input "0352996892"
type input "LONG MỸ"
type input "30.000"
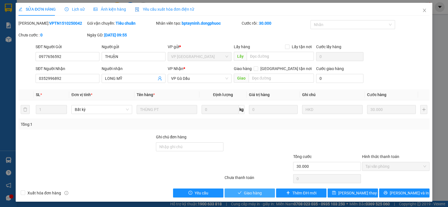
click at [248, 194] on span "Giao hàng" at bounding box center [253, 193] width 18 height 6
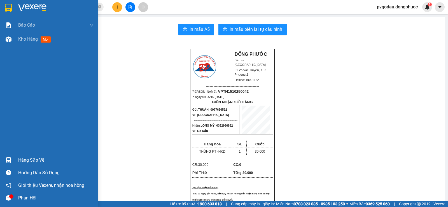
drag, startPoint x: 16, startPoint y: 156, endPoint x: 25, endPoint y: 178, distance: 24.0
click at [17, 156] on div "Hàng sắp về" at bounding box center [49, 160] width 98 height 13
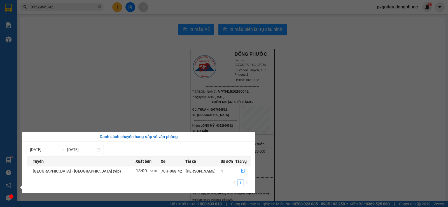
click at [75, 84] on section "Kết quả tìm kiếm ( 1 ) Bộ lọc Mã ĐH Trạng thái Món hàng Tổng cước Chưa cước Nhã…" at bounding box center [224, 103] width 448 height 207
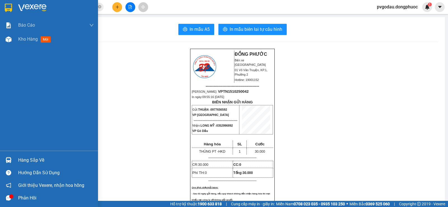
click at [9, 2] on div at bounding box center [49, 9] width 98 height 18
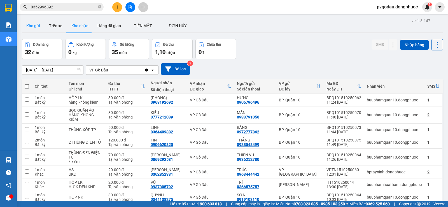
click at [37, 25] on button "Kho gửi" at bounding box center [33, 25] width 23 height 13
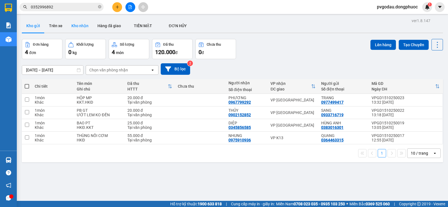
click at [83, 22] on button "Kho nhận" at bounding box center [80, 25] width 26 height 13
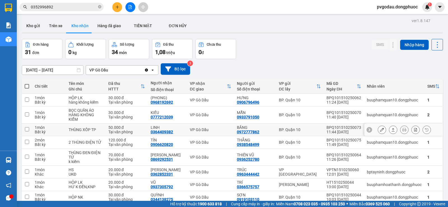
scroll to position [51, 0]
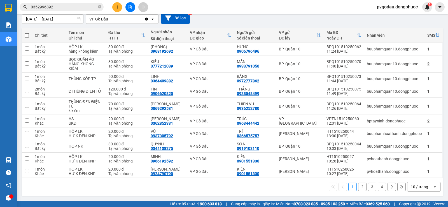
click at [358, 186] on button "2" at bounding box center [362, 186] width 8 height 8
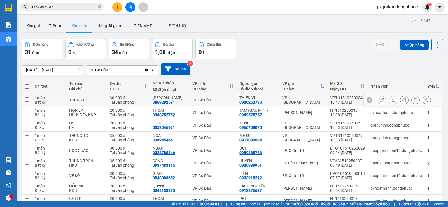
scroll to position [42, 0]
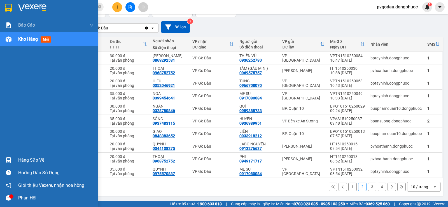
click at [30, 158] on div "Hàng sắp về" at bounding box center [56, 160] width 76 height 8
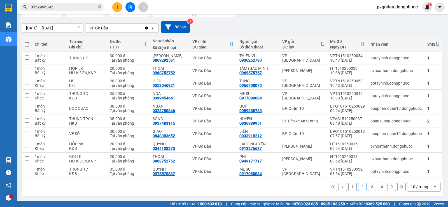
click at [233, 10] on section "Kết quả tìm kiếm ( 1 ) Bộ lọc Mã ĐH Trạng thái Món hàng Tổng cước Chưa cước Nhã…" at bounding box center [224, 103] width 448 height 207
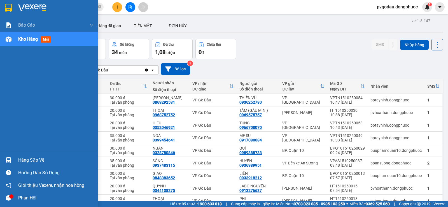
click at [27, 163] on div "Hàng sắp về" at bounding box center [56, 160] width 76 height 8
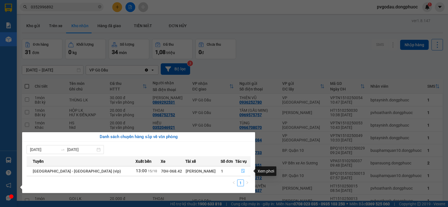
click at [241, 170] on icon "file-done" at bounding box center [243, 171] width 4 height 4
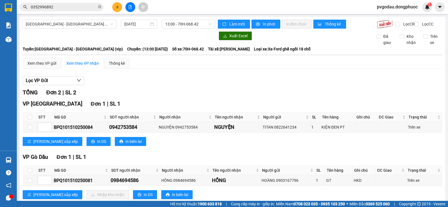
scroll to position [19, 0]
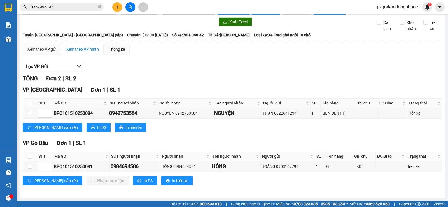
click at [78, 7] on input "0352996892" at bounding box center [64, 7] width 66 height 6
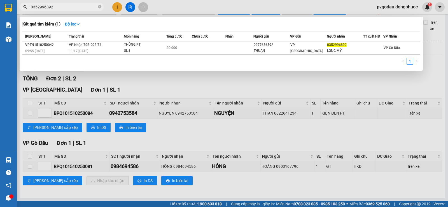
click at [78, 7] on input "0352996892" at bounding box center [64, 7] width 66 height 6
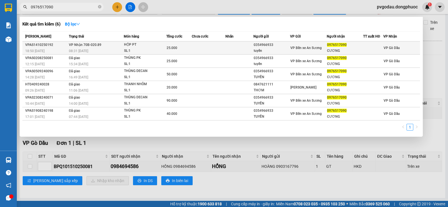
type input "0976517090"
click at [102, 46] on td "VP Nhận 70B-020.89 08:31 - 15/10" at bounding box center [95, 47] width 56 height 13
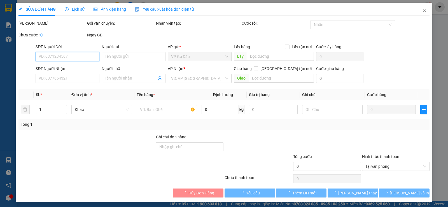
type input "0354966933"
type input "tuyền"
type input "0976517090"
type input "CƯƠNG"
type input "25.000"
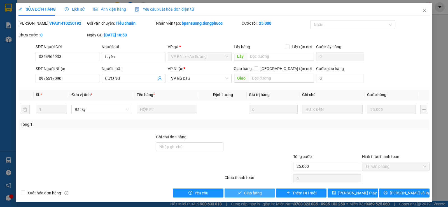
click at [251, 194] on span "Giao hàng" at bounding box center [253, 193] width 18 height 6
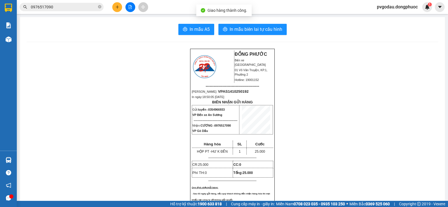
click at [12, 158] on div at bounding box center [9, 160] width 10 height 10
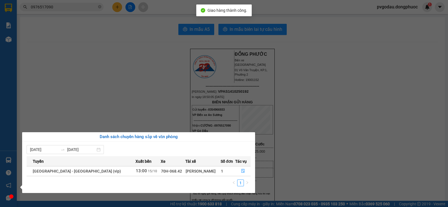
drag, startPoint x: 82, startPoint y: 74, endPoint x: 67, endPoint y: 66, distance: 16.6
click at [81, 73] on section "Kết quả tìm kiếm ( 6 ) Bộ lọc Mã ĐH Trạng thái Món hàng Tổng cước Chưa cước Nhã…" at bounding box center [224, 103] width 448 height 207
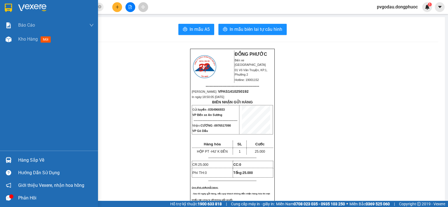
click at [12, 157] on div at bounding box center [9, 160] width 10 height 10
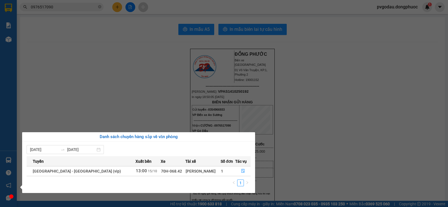
click at [8, 156] on div "Báo cáo Mẫu 1: Báo cáo dòng tiền theo nhân viên Mẫu 1: Báo cáo dòng tiền theo n…" at bounding box center [8, 103] width 17 height 207
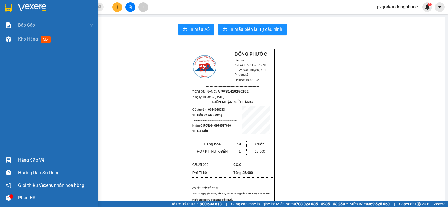
click at [8, 156] on div at bounding box center [9, 160] width 10 height 10
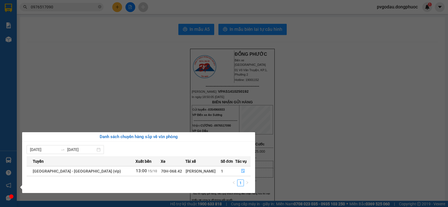
click at [82, 8] on section "Kết quả tìm kiếm ( 6 ) Bộ lọc Mã ĐH Trạng thái Món hàng Tổng cước Chưa cước Nhã…" at bounding box center [224, 103] width 448 height 207
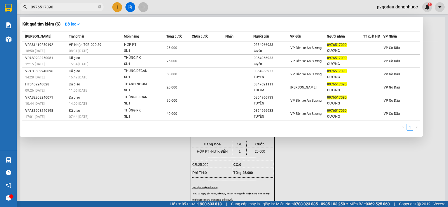
click at [81, 8] on input "0976517090" at bounding box center [64, 7] width 66 height 6
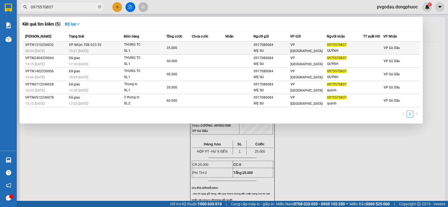
type input "0975570837"
click at [114, 46] on td "VP Nhận 70B-023.55 10:27 - 15/10" at bounding box center [95, 47] width 56 height 13
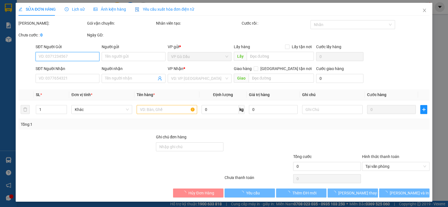
type input "0917080084"
type input "MẸ SU"
type input "0975570837"
type input "QUỲNH"
type input "35.000"
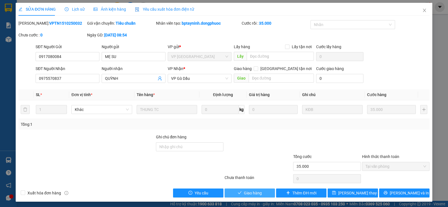
click at [254, 194] on span "Giao hàng" at bounding box center [253, 193] width 18 height 6
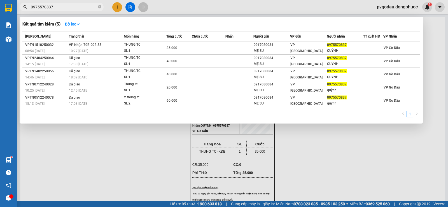
click at [56, 6] on input "0975570837" at bounding box center [64, 7] width 66 height 6
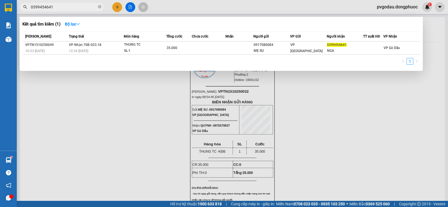
type input "0399454641"
drag, startPoint x: 178, startPoint y: 137, endPoint x: 147, endPoint y: 81, distance: 63.7
click at [176, 132] on div at bounding box center [224, 103] width 448 height 207
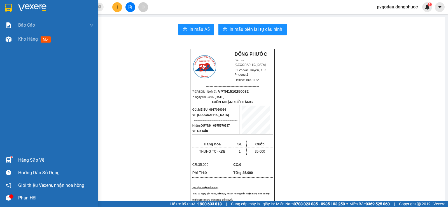
click at [4, 161] on div at bounding box center [9, 160] width 10 height 10
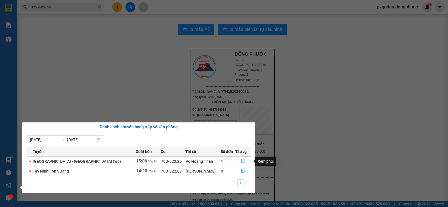
click at [241, 159] on icon "file-done" at bounding box center [243, 161] width 4 height 4
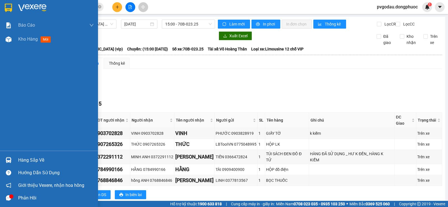
click at [13, 155] on div "Hàng sắp về" at bounding box center [49, 160] width 98 height 13
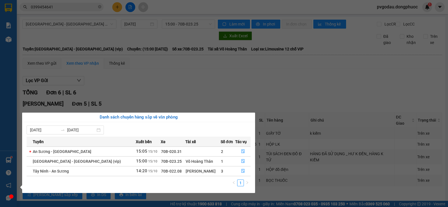
click at [4, 156] on div "Báo cáo Mẫu 1: Báo cáo dòng tiền theo nhân viên Mẫu 1: Báo cáo dòng tiền theo n…" at bounding box center [8, 103] width 17 height 207
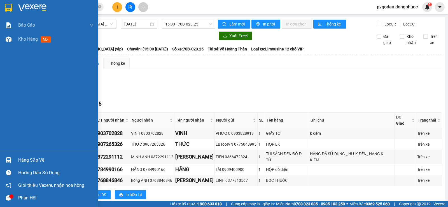
click at [9, 157] on img at bounding box center [9, 160] width 6 height 6
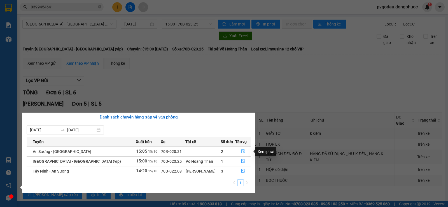
click at [237, 151] on button "button" at bounding box center [242, 151] width 15 height 9
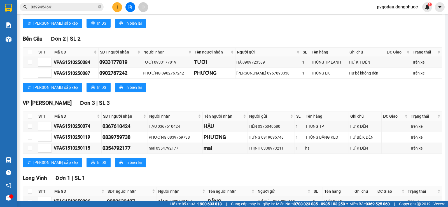
scroll to position [244, 0]
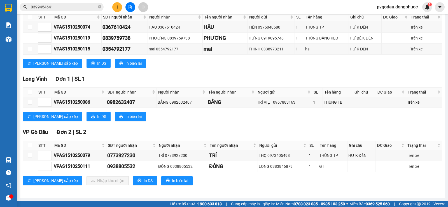
click at [27, 145] on th at bounding box center [30, 145] width 14 height 9
click at [30, 145] on input "checkbox" at bounding box center [30, 145] width 4 height 4
checkbox input "true"
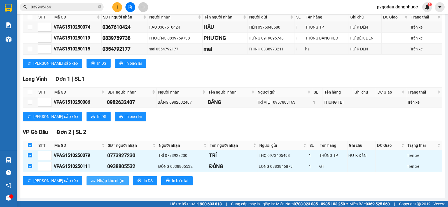
click at [97, 179] on span "Nhập kho nhận" at bounding box center [110, 180] width 27 height 6
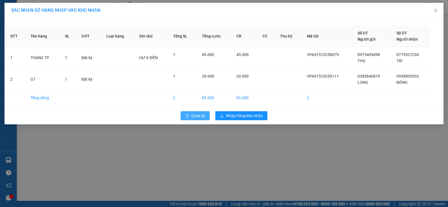
click at [195, 112] on span "Quay lại" at bounding box center [198, 115] width 14 height 6
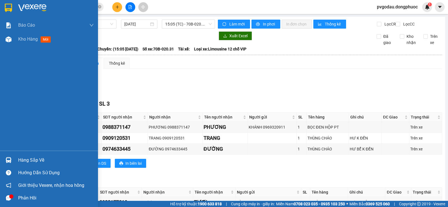
click at [13, 164] on div at bounding box center [9, 160] width 10 height 10
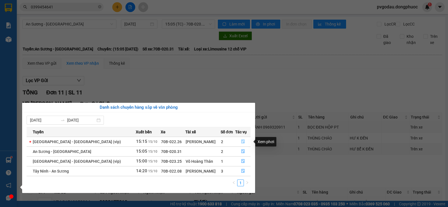
click at [241, 140] on icon "file-done" at bounding box center [243, 141] width 4 height 4
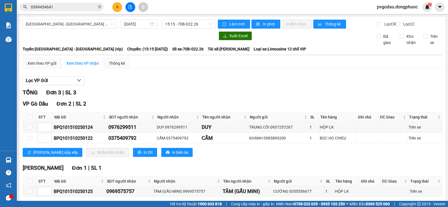
scroll to position [30, 0]
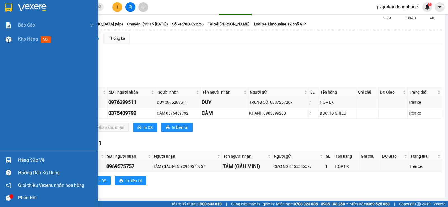
click at [22, 157] on div "Hàng sắp về" at bounding box center [56, 160] width 76 height 8
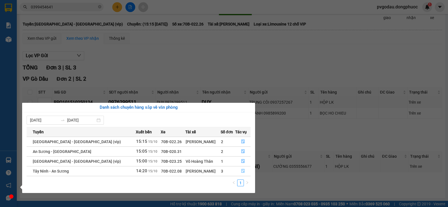
click at [242, 171] on icon "file-done" at bounding box center [243, 171] width 4 height 4
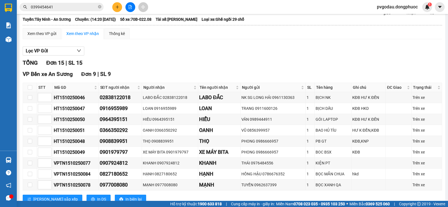
scroll to position [197, 0]
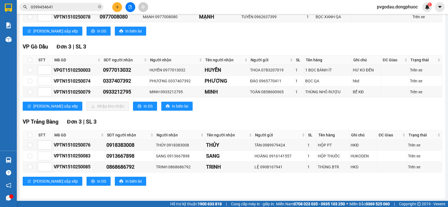
click at [65, 7] on input "0399454641" at bounding box center [64, 7] width 66 height 6
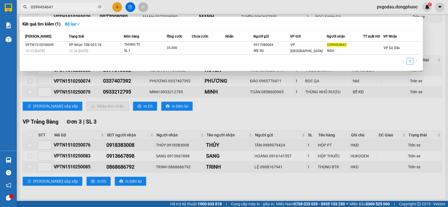
click at [65, 7] on input "0399454641" at bounding box center [64, 7] width 66 height 6
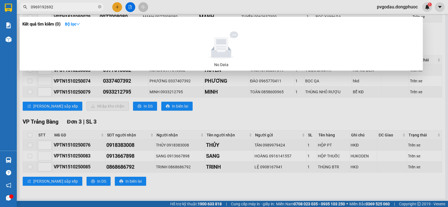
click at [39, 10] on input "0969192692" at bounding box center [64, 7] width 66 height 6
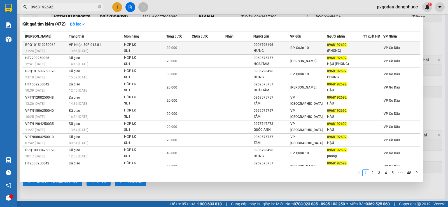
type input "0968192692"
click at [117, 44] on td "VP Nhận 50F-018.81 13:56 - 15/10" at bounding box center [95, 47] width 56 height 13
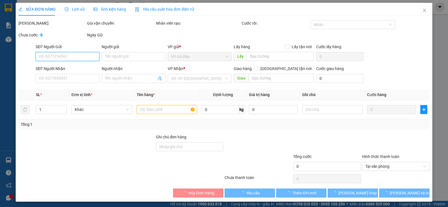
type input "0906796496"
type input "HƯNG"
type input "0968192692"
type input "(PHONG)"
type input "30.000"
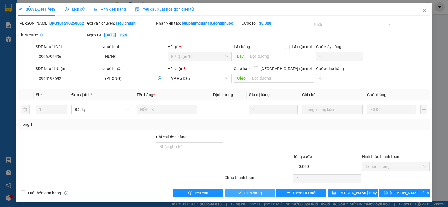
click at [260, 197] on button "Giao hàng" at bounding box center [249, 192] width 50 height 9
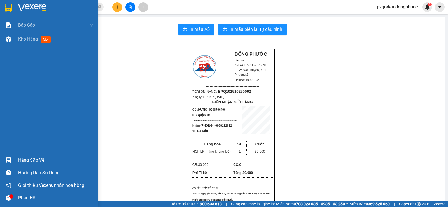
click at [19, 153] on div "Hàng sắp về Hướng dẫn sử dụng Giới thiệu Vexere, nhận hoa hồng Phản hồi" at bounding box center [49, 177] width 98 height 53
click at [13, 157] on div "Hàng sắp về" at bounding box center [49, 160] width 98 height 13
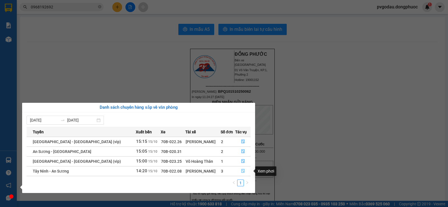
click at [238, 171] on button "button" at bounding box center [242, 170] width 15 height 9
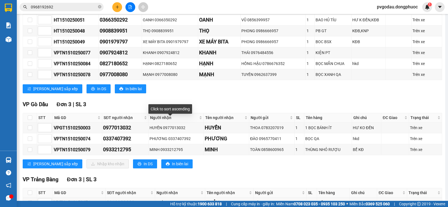
scroll to position [203, 0]
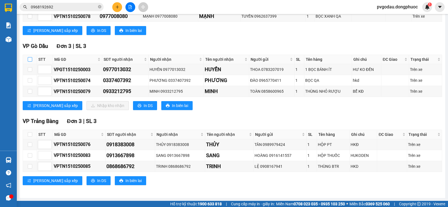
click at [31, 58] on input "checkbox" at bounding box center [30, 59] width 4 height 4
checkbox input "true"
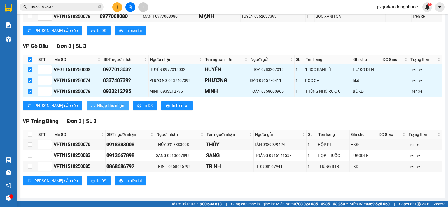
click at [97, 105] on span "Nhập kho nhận" at bounding box center [110, 105] width 27 height 6
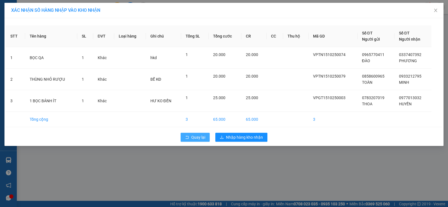
click at [196, 137] on span "Quay lại" at bounding box center [198, 137] width 14 height 6
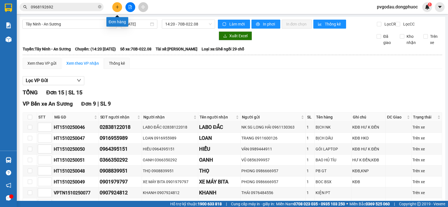
click at [119, 6] on icon "plus" at bounding box center [117, 7] width 4 height 4
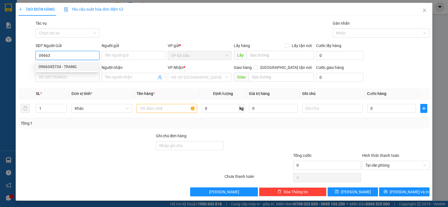
click at [60, 64] on div "0966345734 - TRANG" at bounding box center [67, 67] width 57 height 6
type input "0966345734"
type input "TRANG"
type input "0903914750"
type input "KIỆN"
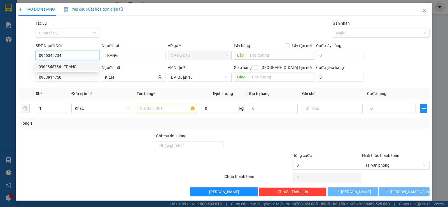
type input "30.000"
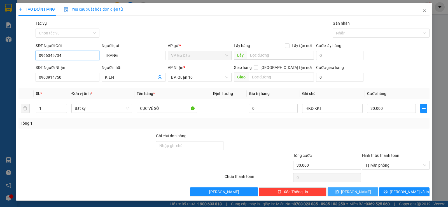
type input "0966345734"
click at [362, 190] on button "Lưu" at bounding box center [352, 191] width 50 height 9
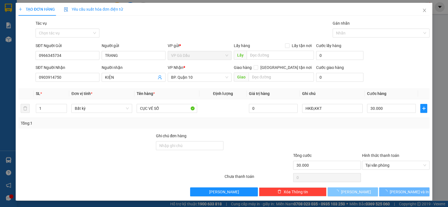
type input "0"
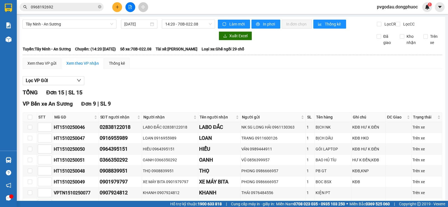
click at [88, 5] on input "0968192692" at bounding box center [64, 7] width 66 height 6
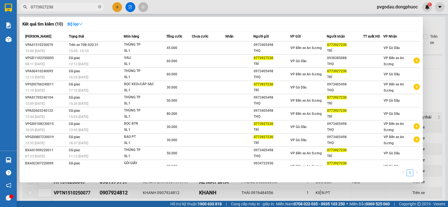
type input "0773927230"
click at [211, 10] on div at bounding box center [224, 103] width 448 height 207
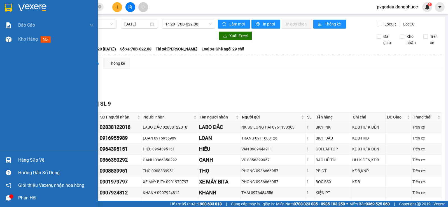
click at [13, 3] on div at bounding box center [9, 8] width 10 height 10
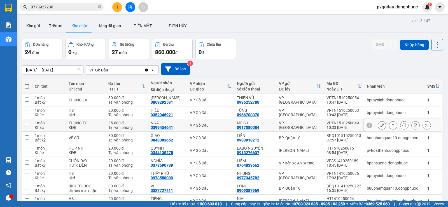
scroll to position [42, 0]
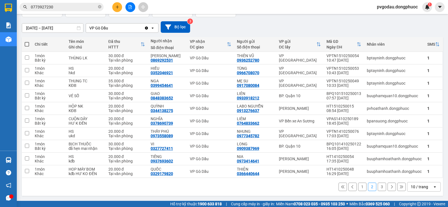
click at [358, 184] on button "1" at bounding box center [362, 186] width 8 height 8
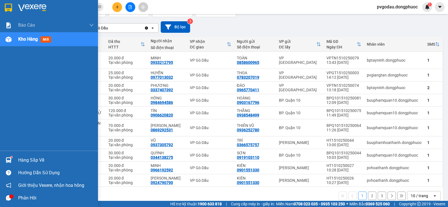
click at [13, 159] on div "Hàng sắp về" at bounding box center [49, 160] width 98 height 13
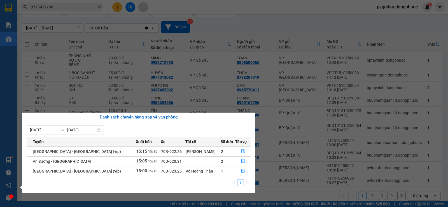
click at [114, 8] on section "Kết quả tìm kiếm ( 10 ) Bộ lọc Mã ĐH Trạng thái Món hàng Tổng cước Chưa cước Nh…" at bounding box center [224, 103] width 448 height 207
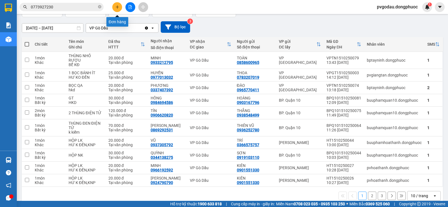
click at [119, 6] on icon "plus" at bounding box center [117, 7] width 4 height 4
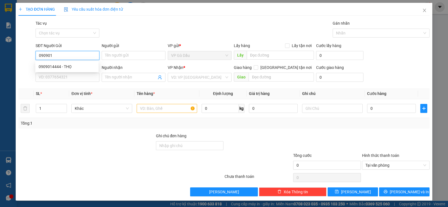
click at [64, 66] on div "0909014444 - THỌ" at bounding box center [67, 67] width 57 height 6
type input "0909014444"
type input "THỌ"
type input "0929317987"
type input "ĐĂNG"
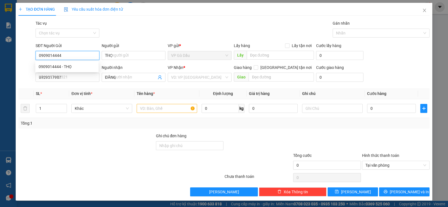
type input "30.000"
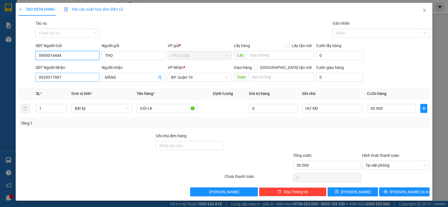
type input "0909014444"
click at [69, 74] on input "0929317987" at bounding box center [68, 77] width 64 height 9
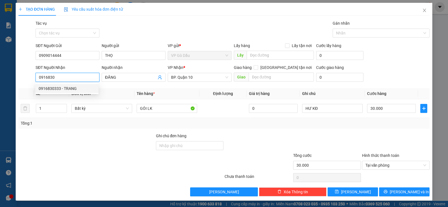
click at [58, 85] on div "0916830333 - TRANG" at bounding box center [67, 88] width 57 height 6
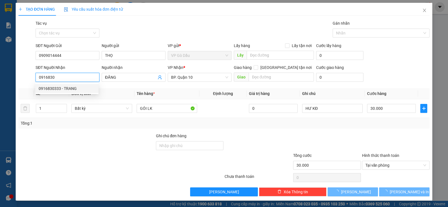
type input "0916830333"
type input "TRANG"
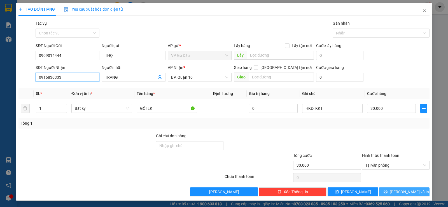
type input "0916830333"
click at [387, 193] on icon "printer" at bounding box center [385, 191] width 4 height 4
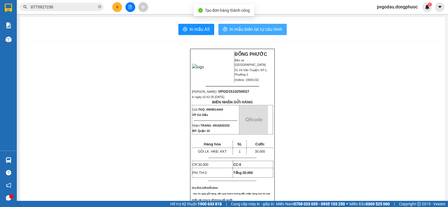
click at [232, 27] on span "In mẫu biên lai tự cấu hình" at bounding box center [255, 29] width 53 height 7
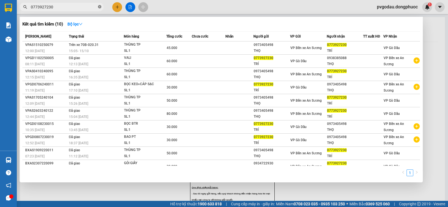
click at [100, 6] on icon "close-circle" at bounding box center [99, 6] width 3 height 3
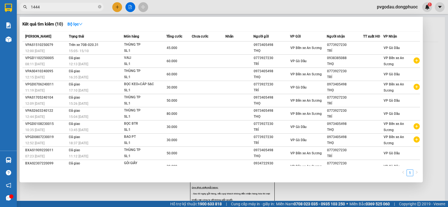
type input "14444"
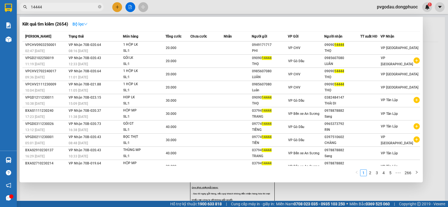
type input "14444"
click at [84, 24] on strong "Bộ lọc" at bounding box center [79, 24] width 15 height 4
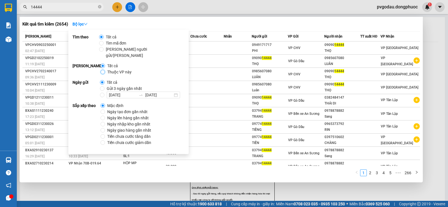
click at [102, 70] on input "Thuộc VP này" at bounding box center [102, 72] width 4 height 4
radio input "true"
radio input "false"
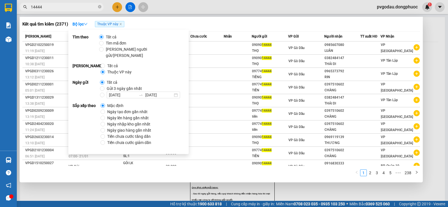
click at [182, 3] on div at bounding box center [224, 103] width 448 height 207
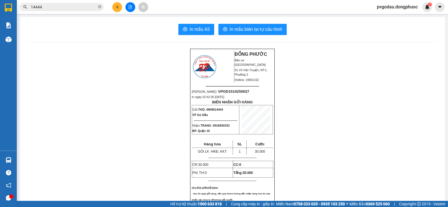
click at [131, 9] on button at bounding box center [130, 7] width 10 height 10
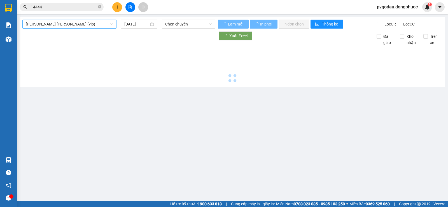
click at [83, 23] on span "Tây Ninh - Hồ Chí Minh (vip)" at bounding box center [69, 24] width 87 height 8
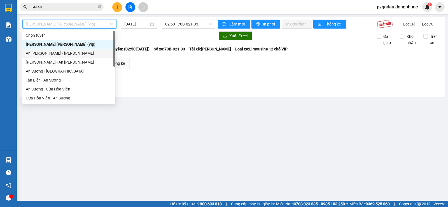
scroll to position [56, 0]
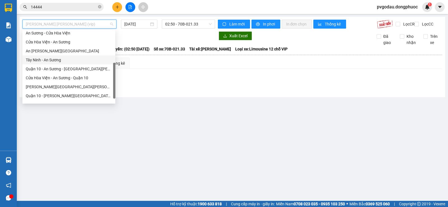
click at [44, 59] on div "Tây Ninh - An Sương" at bounding box center [69, 60] width 86 height 6
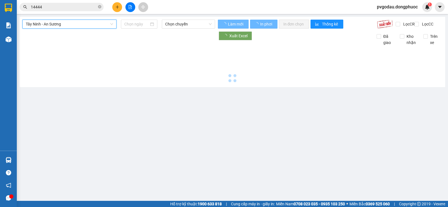
type input "15/10/2025"
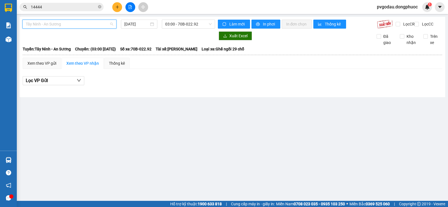
click at [65, 23] on span "Tây Ninh - An Sương" at bounding box center [69, 24] width 87 height 8
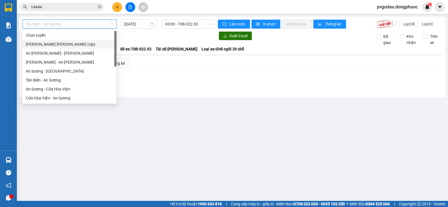
click at [69, 45] on div "Tây Ninh - Hồ Chí Minh (vip)" at bounding box center [69, 44] width 87 height 6
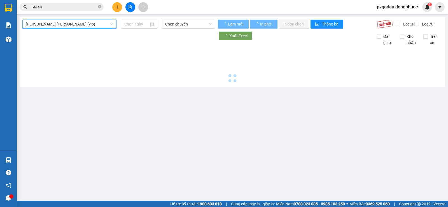
type input "15/10/2025"
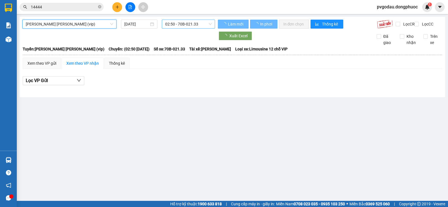
click at [173, 26] on span "02:50 - 70B-021.33" at bounding box center [188, 24] width 46 height 8
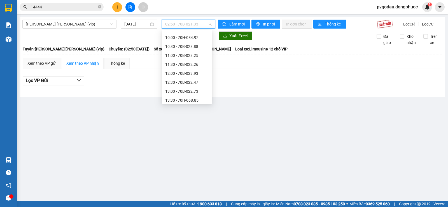
scroll to position [251, 0]
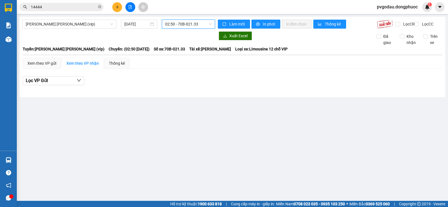
click at [177, 23] on span "02:50 - 70B-021.33" at bounding box center [188, 24] width 46 height 8
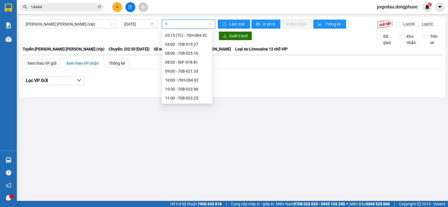
scroll to position [0, 0]
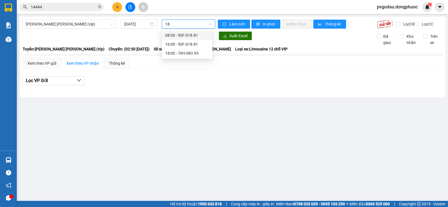
type input "188"
click at [182, 46] on div "16:00 - 50F-018.81" at bounding box center [187, 44] width 44 height 6
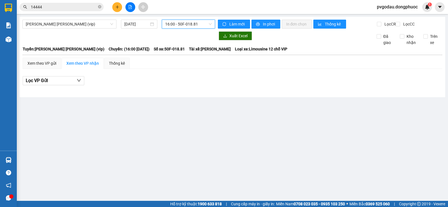
click at [184, 27] on span "16:00 - 50F-018.81" at bounding box center [188, 24] width 46 height 8
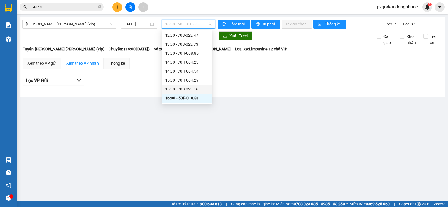
click at [195, 88] on div "15:30 - 70B-023.16" at bounding box center [187, 89] width 44 height 6
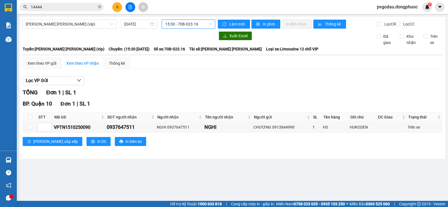
click at [187, 26] on span "15:30 - 70B-023.16" at bounding box center [188, 24] width 46 height 8
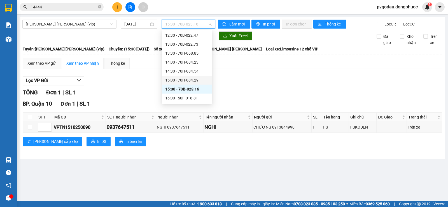
click at [183, 79] on div "15:00 - 70H-084.29" at bounding box center [187, 80] width 44 height 6
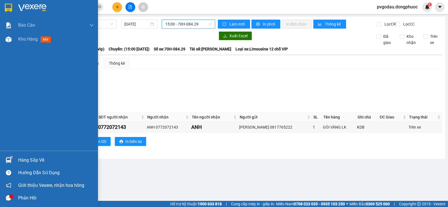
click at [4, 13] on div at bounding box center [49, 9] width 98 height 18
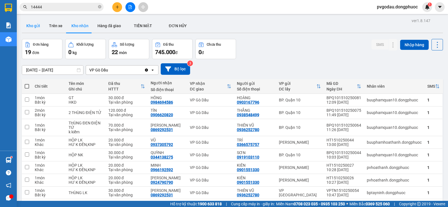
click at [40, 24] on button "Kho gửi" at bounding box center [33, 25] width 23 height 13
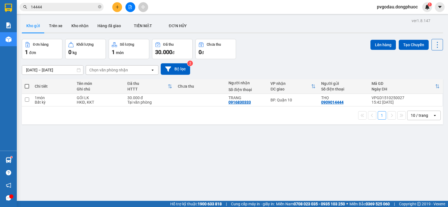
click at [288, 102] on div "BP. Quận 10" at bounding box center [292, 100] width 45 height 4
checkbox input "true"
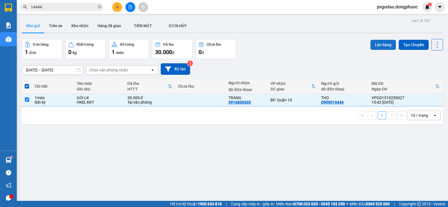
click at [370, 42] on button "Lên hàng" at bounding box center [382, 45] width 25 height 10
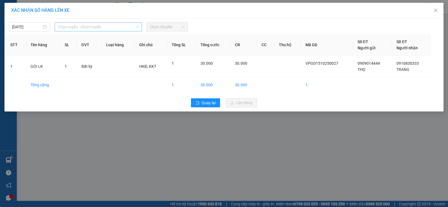
click at [77, 29] on span "Chọn tuyến - nhóm tuyến" at bounding box center [98, 27] width 81 height 8
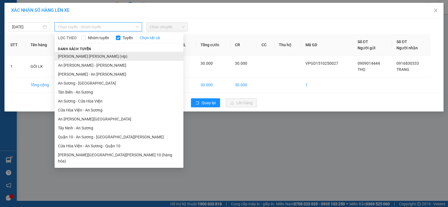
click at [88, 56] on li "Tây Ninh - Hồ Chí Minh (vip)" at bounding box center [119, 56] width 129 height 9
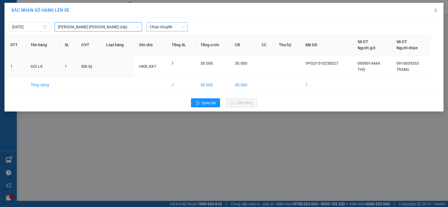
click at [169, 28] on span "Chọn chuyến" at bounding box center [167, 27] width 35 height 8
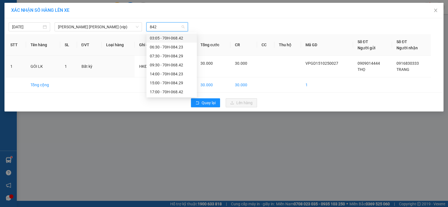
type input "8429"
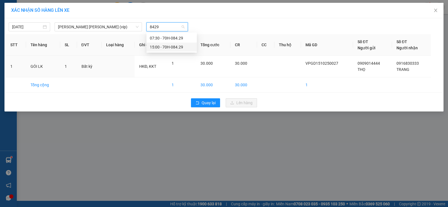
click at [171, 49] on div "15:00 - 70H-084.29" at bounding box center [172, 47] width 44 height 6
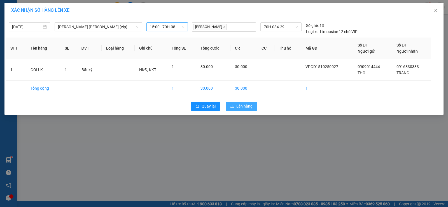
click at [232, 103] on button "Lên hàng" at bounding box center [240, 106] width 31 height 9
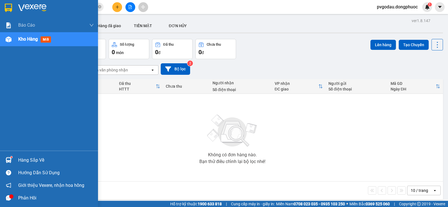
click at [13, 153] on div "Hàng sắp về Hướng dẫn sử dụng Giới thiệu Vexere, nhận hoa hồng Phản hồi" at bounding box center [49, 177] width 98 height 53
drag, startPoint x: 14, startPoint y: 153, endPoint x: 16, endPoint y: 159, distance: 6.4
click at [16, 159] on div "Hàng sắp về Hướng dẫn sử dụng Giới thiệu Vexere, nhận hoa hồng Phản hồi" at bounding box center [49, 177] width 98 height 53
click at [16, 159] on div "Hàng sắp về" at bounding box center [49, 160] width 98 height 13
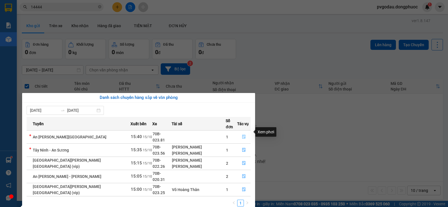
click at [242, 135] on icon "file-done" at bounding box center [244, 137] width 4 height 4
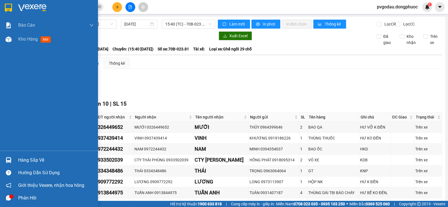
click at [18, 163] on div "Hàng sắp về" at bounding box center [56, 160] width 76 height 8
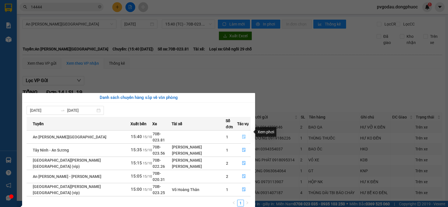
click at [242, 135] on span "file-done" at bounding box center [244, 137] width 4 height 4
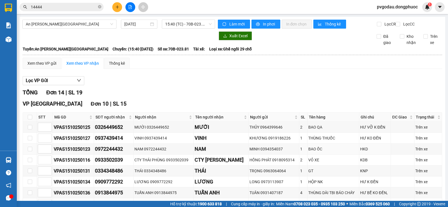
scroll to position [168, 0]
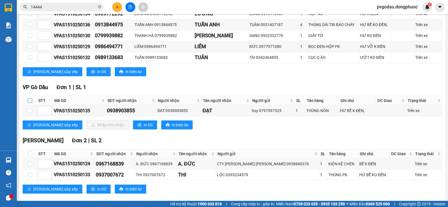
click at [29, 103] on input "checkbox" at bounding box center [30, 100] width 4 height 4
checkbox input "true"
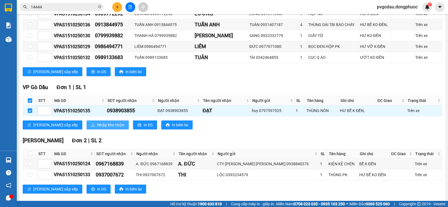
click at [97, 128] on span "Nhập kho nhận" at bounding box center [110, 125] width 27 height 6
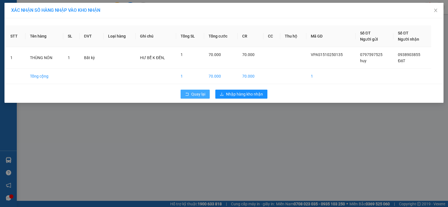
click at [200, 93] on span "Quay lại" at bounding box center [198, 94] width 14 height 6
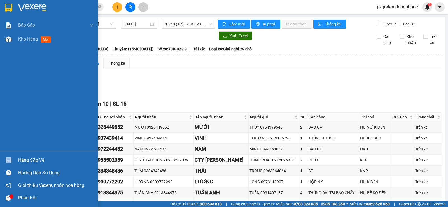
click at [18, 156] on div "Hàng sắp về" at bounding box center [49, 160] width 98 height 13
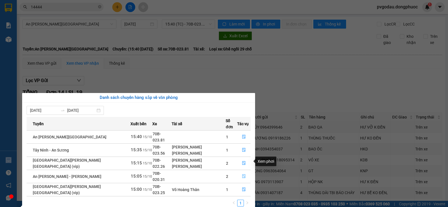
click at [243, 174] on icon "file-done" at bounding box center [244, 176] width 4 height 4
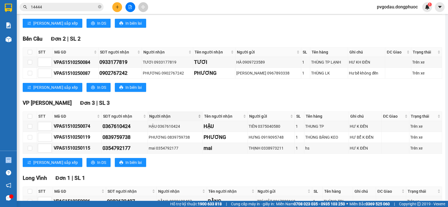
scroll to position [244, 0]
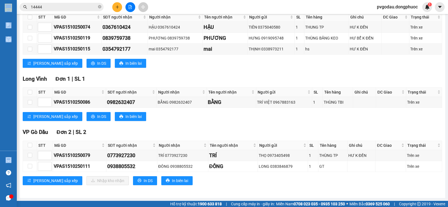
click at [70, 9] on input "14444" at bounding box center [64, 7] width 66 height 6
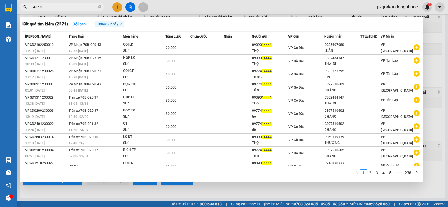
click at [70, 9] on input "14444" at bounding box center [64, 7] width 66 height 6
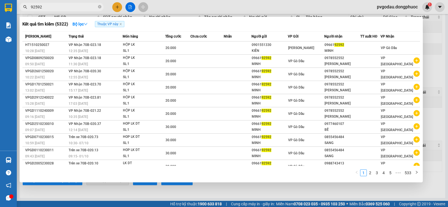
click at [81, 8] on input "92592" at bounding box center [64, 7] width 66 height 6
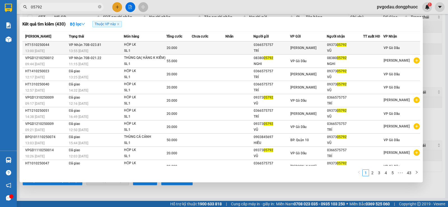
type input "05792"
click at [93, 46] on span "VP Nhận 70B-023.81" at bounding box center [85, 45] width 32 height 4
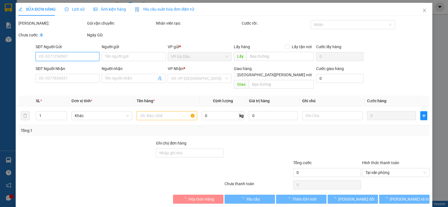
type input "0366575757"
type input "TRÍ"
type input "0937305792"
type input "VŨ"
type input "20.000"
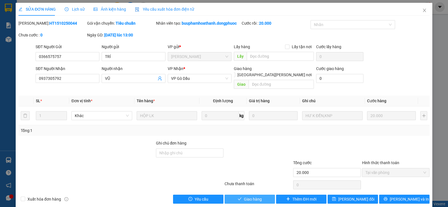
click at [255, 196] on span "Giao hàng" at bounding box center [253, 199] width 18 height 6
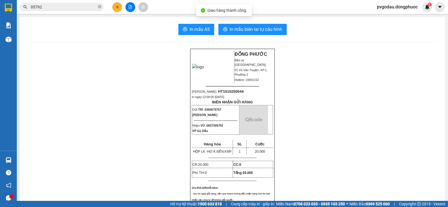
click at [74, 7] on input "05792" at bounding box center [64, 7] width 66 height 6
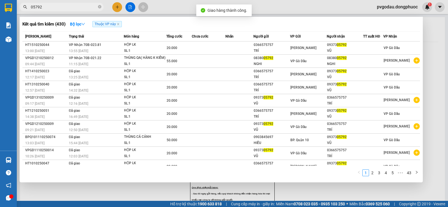
click at [74, 7] on input "05792" at bounding box center [64, 7] width 66 height 6
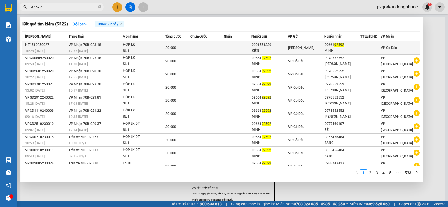
type input "92592"
click at [109, 46] on td "VP Nhận 70B-023.18 12:35 - 15/10" at bounding box center [95, 47] width 56 height 13
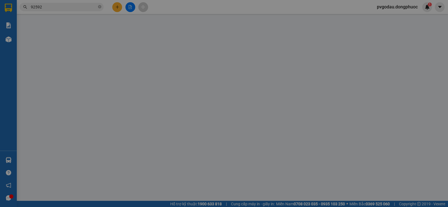
type input "0901551330"
type input "KIÊN"
type input "0966192592"
type input "MINH"
type input "20.000"
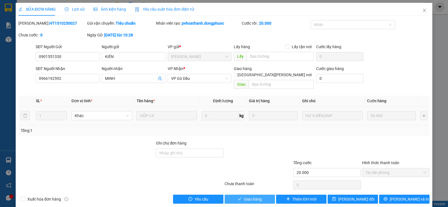
click at [257, 196] on span "Giao hàng" at bounding box center [253, 199] width 18 height 6
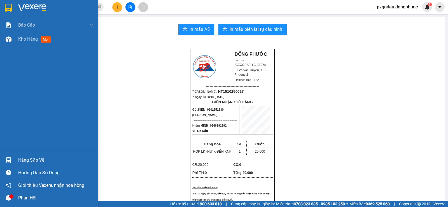
click at [19, 157] on div "Hàng sắp về" at bounding box center [56, 160] width 76 height 8
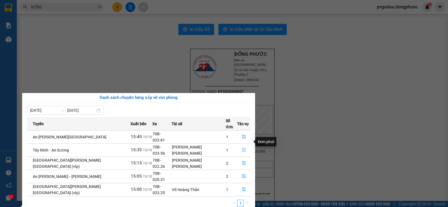
click at [244, 145] on button "button" at bounding box center [243, 149] width 13 height 9
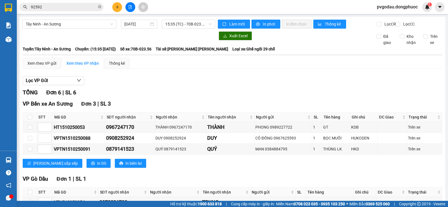
scroll to position [105, 0]
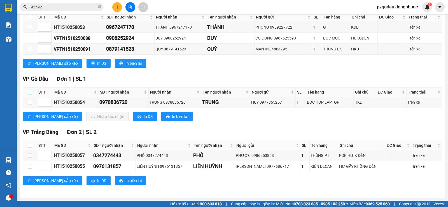
click at [30, 90] on input "checkbox" at bounding box center [30, 92] width 4 height 4
checkbox input "true"
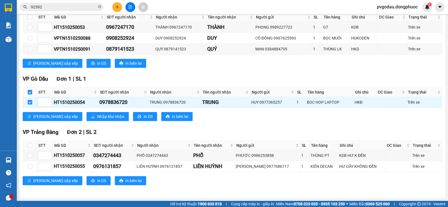
click at [74, 111] on div "VP Gò Dầu Đơn 1 | SL 1 STT Mã GD SĐT người nhận Người nhận Tên người nhận Người…" at bounding box center [232, 100] width 419 height 50
click at [86, 113] on button "Nhập kho nhận" at bounding box center [107, 116] width 42 height 9
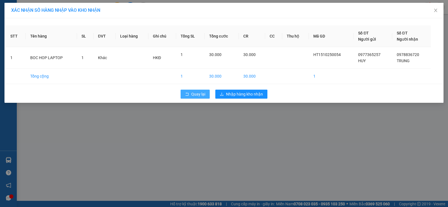
click at [191, 95] on button "Quay lại" at bounding box center [194, 94] width 29 height 9
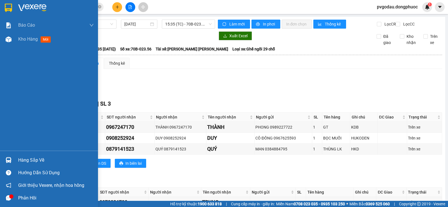
click at [16, 159] on div "Hàng sắp về" at bounding box center [49, 160] width 98 height 13
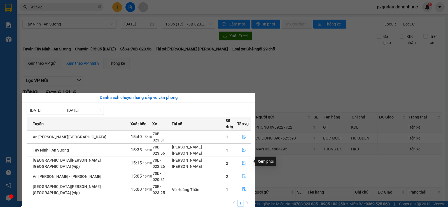
click at [237, 172] on button "button" at bounding box center [243, 176] width 13 height 9
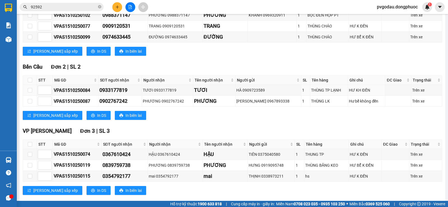
scroll to position [224, 0]
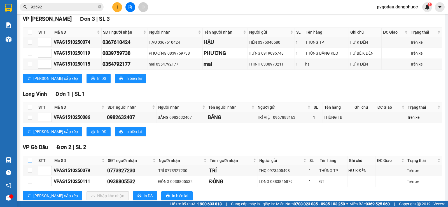
click at [31, 162] on input "checkbox" at bounding box center [30, 160] width 4 height 4
checkbox input "true"
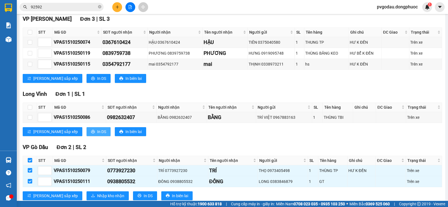
scroll to position [244, 0]
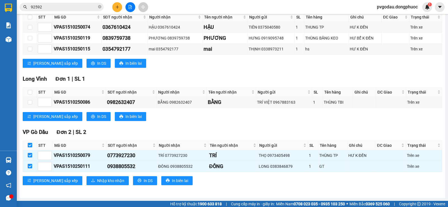
click at [64, 172] on div "VP Gò Dầu Đơn 2 | SL 2 STT Mã GD SĐT người nhận Người nhận Tên người nhận Người…" at bounding box center [232, 158] width 419 height 61
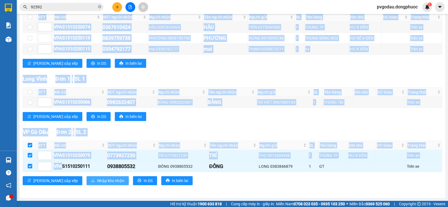
click at [86, 179] on button "Nhập kho nhận" at bounding box center [107, 180] width 42 height 9
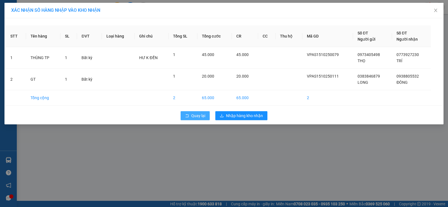
click at [187, 116] on icon "rollback" at bounding box center [187, 116] width 4 height 4
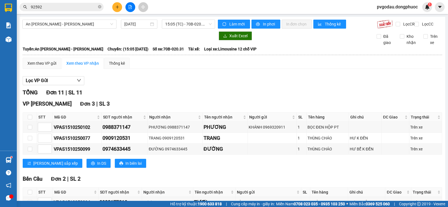
click at [82, 7] on input "92592" at bounding box center [64, 7] width 66 height 6
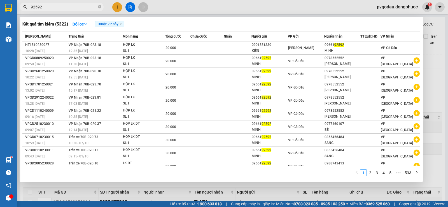
click at [82, 7] on input "92592" at bounding box center [64, 7] width 66 height 6
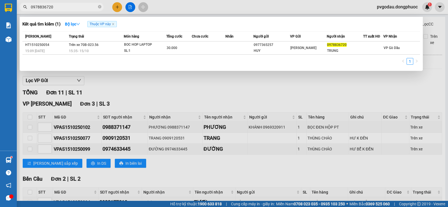
click at [137, 95] on div at bounding box center [224, 103] width 448 height 207
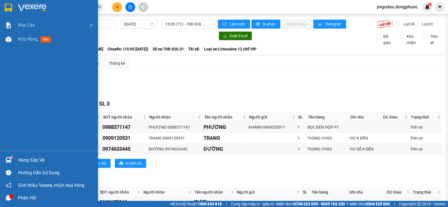
click at [12, 8] on img at bounding box center [8, 8] width 7 height 8
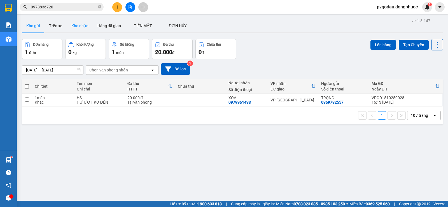
click at [77, 25] on button "Kho nhận" at bounding box center [80, 25] width 26 height 13
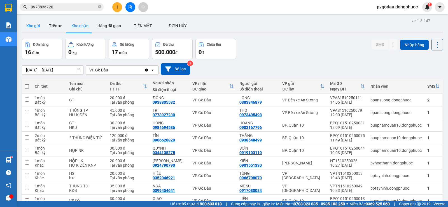
click at [34, 26] on button "Kho gửi" at bounding box center [33, 25] width 23 height 13
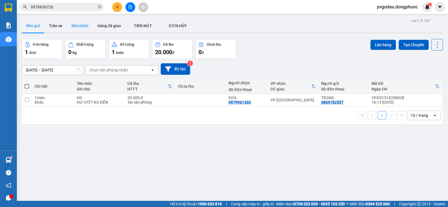
click at [74, 26] on button "Kho nhận" at bounding box center [80, 25] width 26 height 13
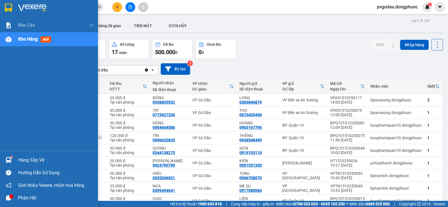
click at [21, 157] on div "Hàng sắp về" at bounding box center [56, 160] width 76 height 8
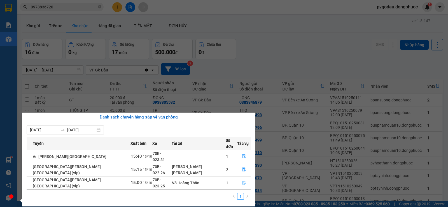
click at [242, 180] on icon "file-done" at bounding box center [244, 182] width 4 height 4
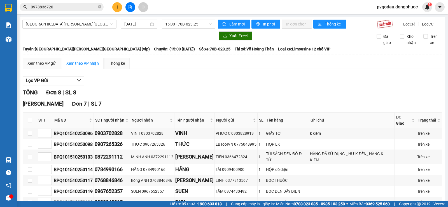
drag, startPoint x: 11, startPoint y: 12, endPoint x: 96, endPoint y: 98, distance: 121.3
click at [11, 12] on div at bounding box center [9, 8] width 10 height 10
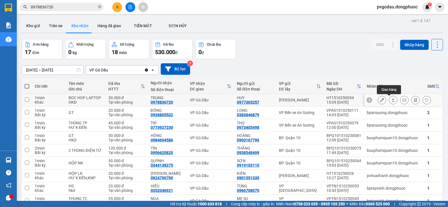
click at [391, 100] on icon at bounding box center [393, 100] width 4 height 4
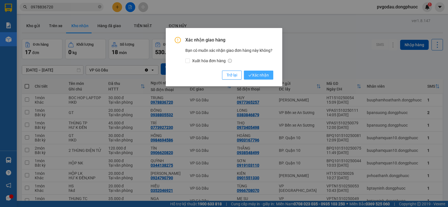
click at [261, 75] on span "Xác nhận" at bounding box center [258, 75] width 20 height 6
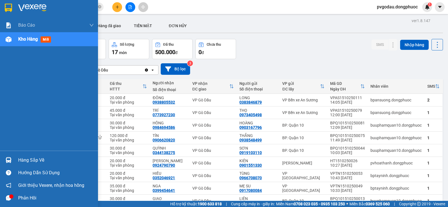
click at [14, 160] on div "Hàng sắp về" at bounding box center [49, 160] width 98 height 13
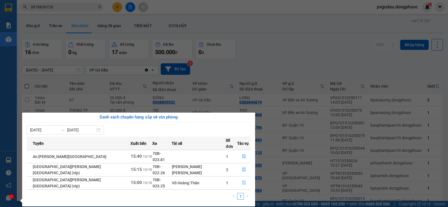
click at [240, 178] on button "button" at bounding box center [243, 182] width 13 height 9
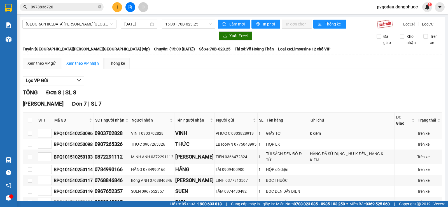
scroll to position [84, 0]
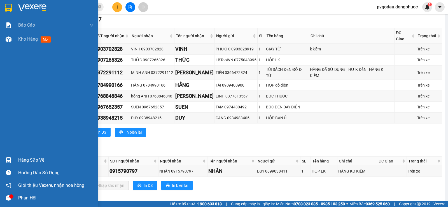
click at [4, 8] on div at bounding box center [9, 8] width 10 height 10
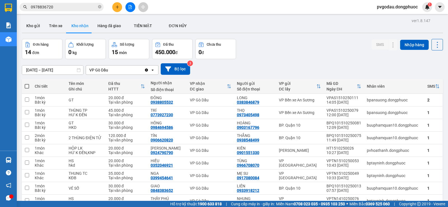
click at [69, 6] on input "0978836720" at bounding box center [64, 7] width 66 height 6
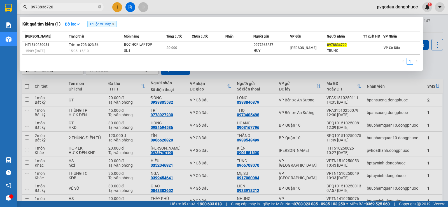
click at [69, 6] on input "0978836720" at bounding box center [64, 7] width 66 height 6
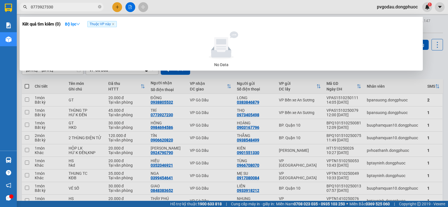
click at [48, 7] on input "0773927330" at bounding box center [64, 7] width 66 height 6
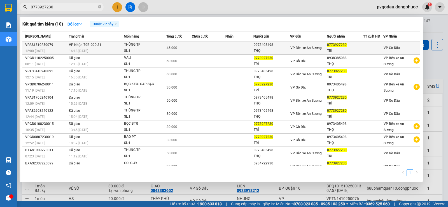
type input "0773927230"
click at [218, 49] on td at bounding box center [209, 47] width 34 height 13
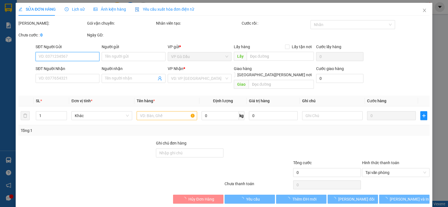
type input "0973405498"
type input "THỌ"
type input "0773927230"
type input "TRÍ"
type input "45.000"
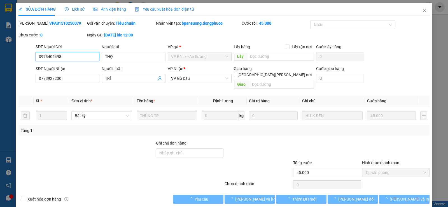
scroll to position [1, 0]
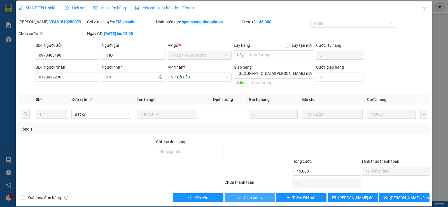
click at [245, 194] on span "Giao hàng" at bounding box center [253, 197] width 18 height 6
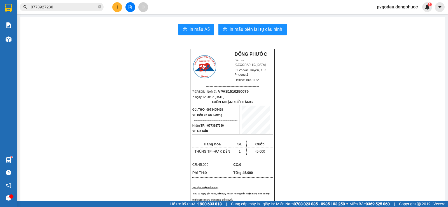
click at [56, 8] on input "0773927230" at bounding box center [64, 7] width 66 height 6
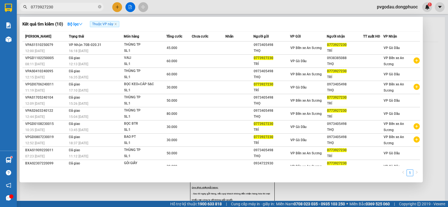
click at [56, 8] on input "0773927230" at bounding box center [64, 7] width 66 height 6
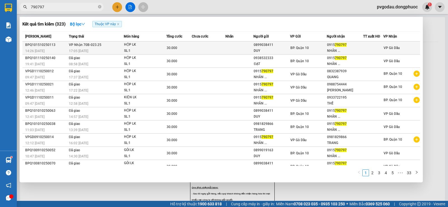
type input "790797"
click at [107, 50] on div "17:05 - 15/10" at bounding box center [96, 51] width 55 height 6
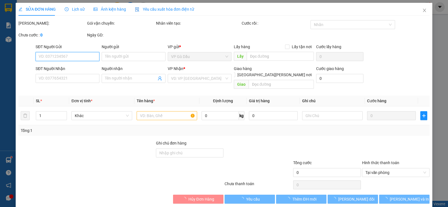
type input "0899038411"
type input "DUY"
type input "0915790797"
type input "NHÂN"
type input "30.000"
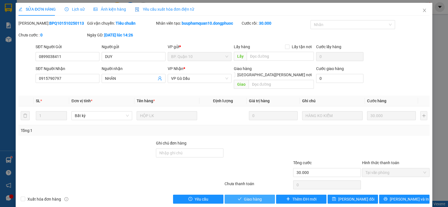
click at [254, 194] on button "Giao hàng" at bounding box center [249, 198] width 50 height 9
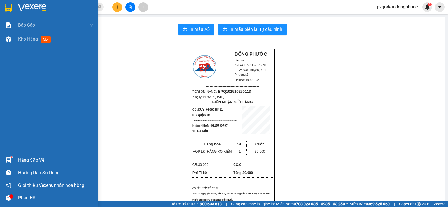
click at [21, 157] on div "Hàng sắp về" at bounding box center [56, 160] width 76 height 8
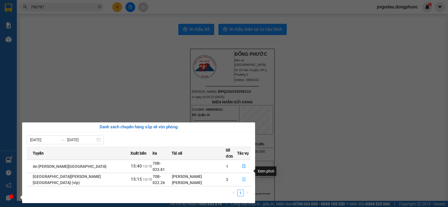
click at [238, 175] on button "button" at bounding box center [243, 179] width 13 height 9
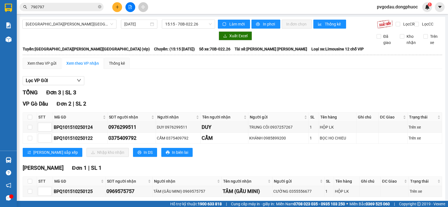
scroll to position [30, 0]
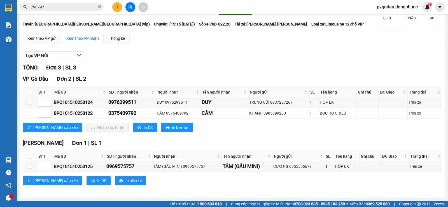
click at [234, 145] on div "Hòa Thành Đơn 1 | SL 1" at bounding box center [232, 143] width 419 height 8
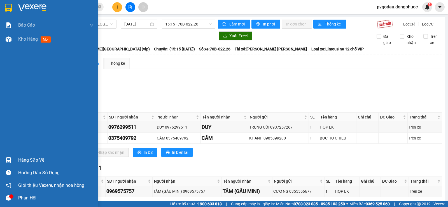
click at [16, 162] on div "Hàng sắp về" at bounding box center [49, 160] width 98 height 13
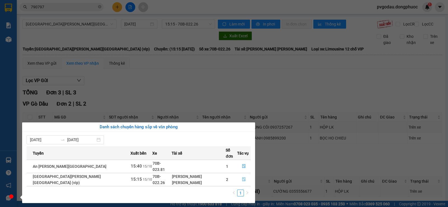
click at [247, 175] on button "button" at bounding box center [243, 179] width 13 height 9
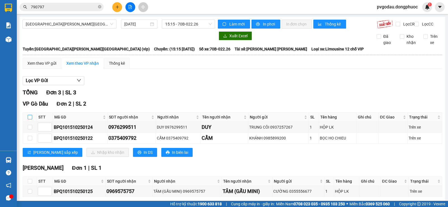
click at [30, 119] on input "checkbox" at bounding box center [30, 117] width 4 height 4
checkbox input "true"
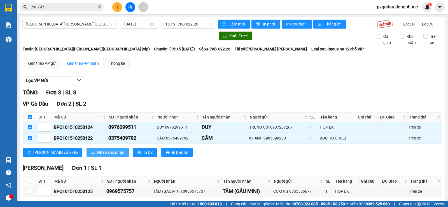
click at [97, 154] on span "Nhập kho nhận" at bounding box center [110, 152] width 27 height 6
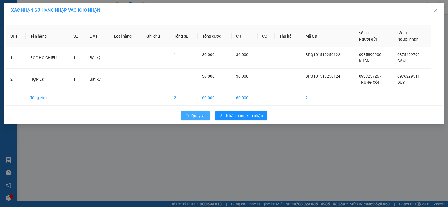
click at [194, 115] on span "Quay lại" at bounding box center [198, 115] width 14 height 6
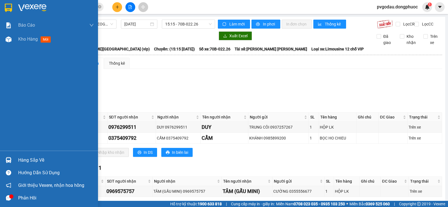
click at [13, 158] on div at bounding box center [9, 160] width 10 height 10
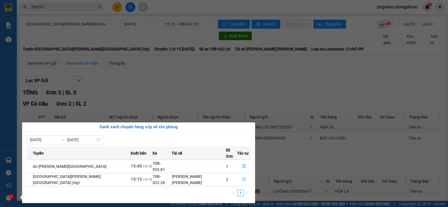
click at [243, 177] on icon "file-done" at bounding box center [244, 179] width 4 height 4
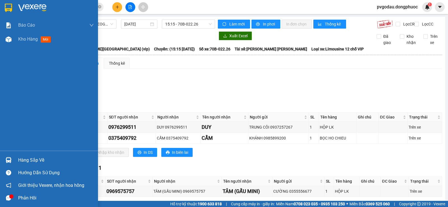
click at [13, 161] on div at bounding box center [9, 160] width 10 height 10
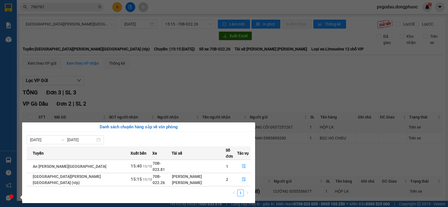
drag, startPoint x: 159, startPoint y: 82, endPoint x: 86, endPoint y: 94, distance: 74.3
click at [159, 82] on section "Kết quả tìm kiếm ( 323 ) Bộ lọc Thuộc VP này Mã ĐH Trạng thái Món hàng Tổng cướ…" at bounding box center [224, 103] width 448 height 207
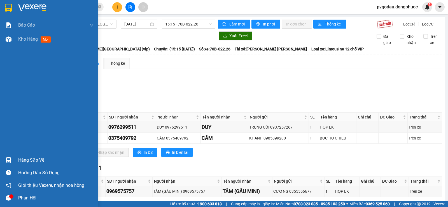
click at [22, 42] on div "Kho hàng mới" at bounding box center [35, 39] width 35 height 7
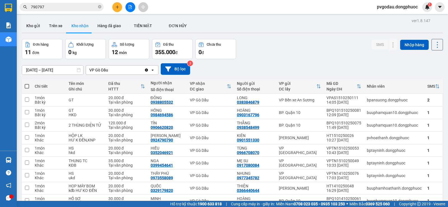
click at [34, 30] on button "Kho gửi" at bounding box center [33, 25] width 23 height 13
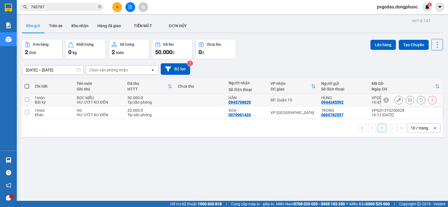
click at [95, 100] on div "HƯ ƯỚT KO ĐỀN" at bounding box center [99, 102] width 45 height 4
checkbox input "true"
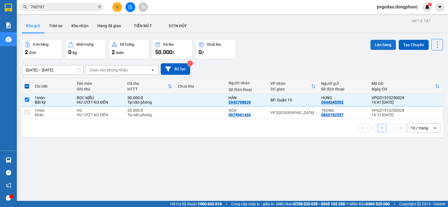
click at [385, 43] on button "Lên hàng" at bounding box center [382, 45] width 25 height 10
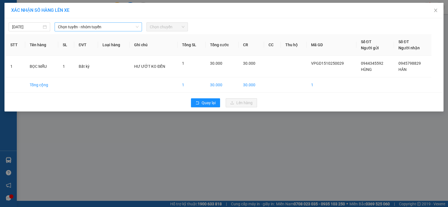
click at [123, 29] on span "Chọn tuyến - nhóm tuyến" at bounding box center [98, 27] width 81 height 8
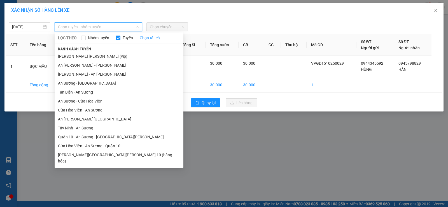
drag, startPoint x: 92, startPoint y: 56, endPoint x: 138, endPoint y: 48, distance: 46.5
click at [92, 56] on li "Tây Ninh - Hồ Chí Minh (vip)" at bounding box center [119, 56] width 129 height 9
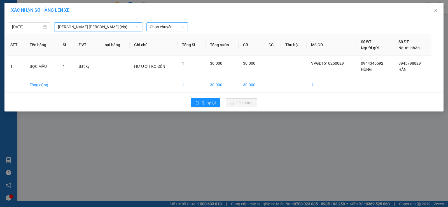
click at [167, 30] on span "Chọn chuyến" at bounding box center [167, 27] width 35 height 8
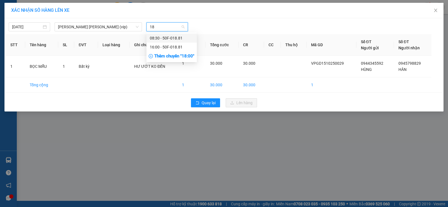
type input "188"
click at [169, 48] on div "16:00 - 50F-018.81" at bounding box center [172, 47] width 44 height 6
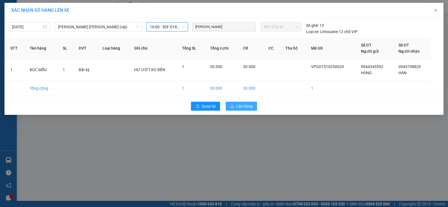
click at [234, 102] on button "Lên hàng" at bounding box center [240, 106] width 31 height 9
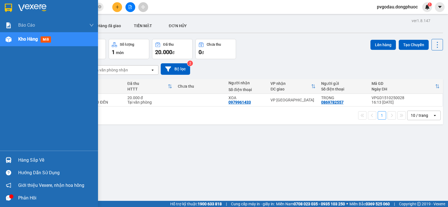
click at [12, 157] on div at bounding box center [9, 160] width 10 height 10
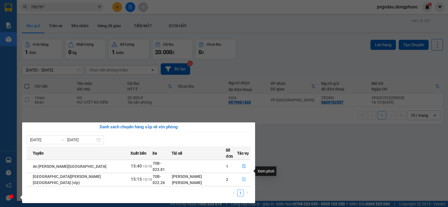
click at [243, 175] on button "button" at bounding box center [243, 179] width 13 height 9
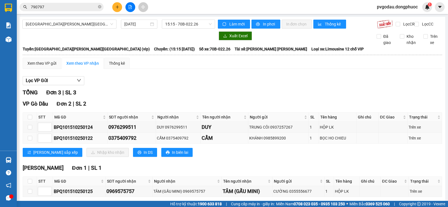
scroll to position [30, 0]
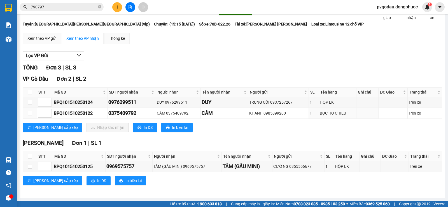
click at [231, 140] on div "Hòa Thành Đơn 1 | SL 1" at bounding box center [232, 143] width 419 height 8
click at [83, 6] on input "790797" at bounding box center [64, 7] width 66 height 6
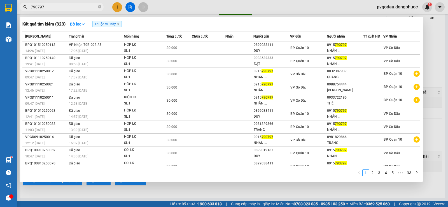
click at [83, 6] on input "790797" at bounding box center [64, 7] width 66 height 6
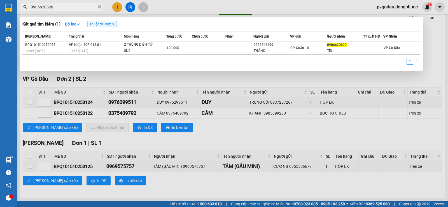
type input "0906620820"
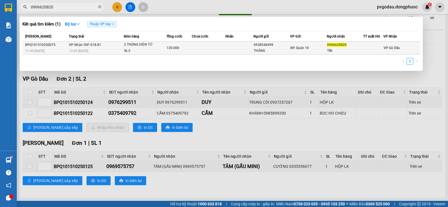
click at [123, 46] on td "VP Nhận 50F-018.81 13:55 - 15/10" at bounding box center [95, 47] width 56 height 13
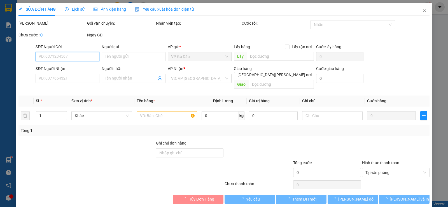
type input "0938548499"
type input "THẮNG"
type input "0906620820"
type input "TÍN"
type input "120.000"
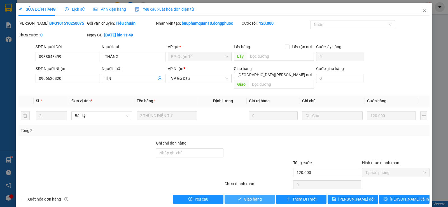
click at [251, 196] on span "Giao hàng" at bounding box center [253, 199] width 18 height 6
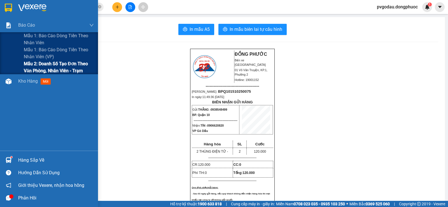
click at [55, 67] on span "Mẫu 2: Doanh số tạo đơn theo Văn phòng, nhân viên - Trạm" at bounding box center [59, 67] width 70 height 14
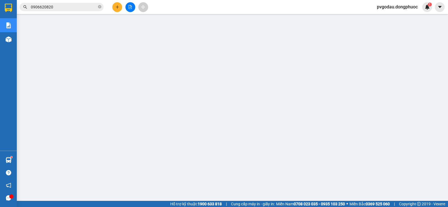
click at [85, 6] on input "0906620820" at bounding box center [64, 7] width 66 height 6
click at [85, 7] on input "0906620820" at bounding box center [64, 7] width 66 height 6
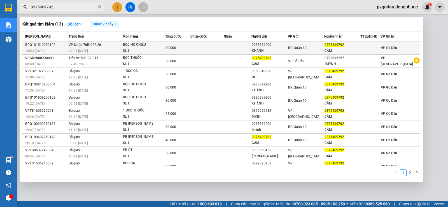
type input "0375409792"
click at [110, 47] on td "VP Nhận 70B-022.26 17:21 - 15/10" at bounding box center [95, 47] width 56 height 13
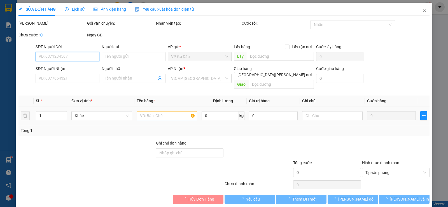
type input "0985899200"
type input "KHÁNH"
type input "0375409792"
type input "CẨM"
type input "30.000"
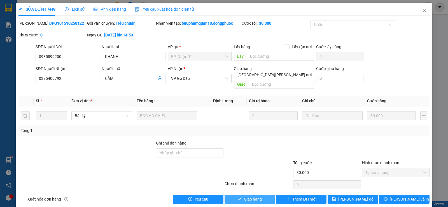
click at [248, 196] on span "Giao hàng" at bounding box center [253, 199] width 18 height 6
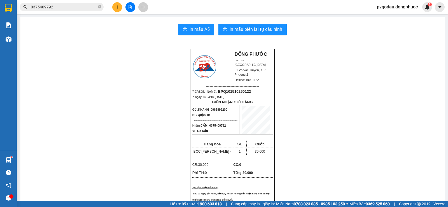
click at [390, 11] on div "pvgodau.dongphuoc 1" at bounding box center [402, 7] width 60 height 10
click at [394, 8] on span "pvgodau.dongphuoc" at bounding box center [397, 6] width 50 height 7
click at [394, 15] on span "Đăng xuất" at bounding box center [398, 17] width 39 height 6
